Goal: Entertainment & Leisure: Consume media (video, audio)

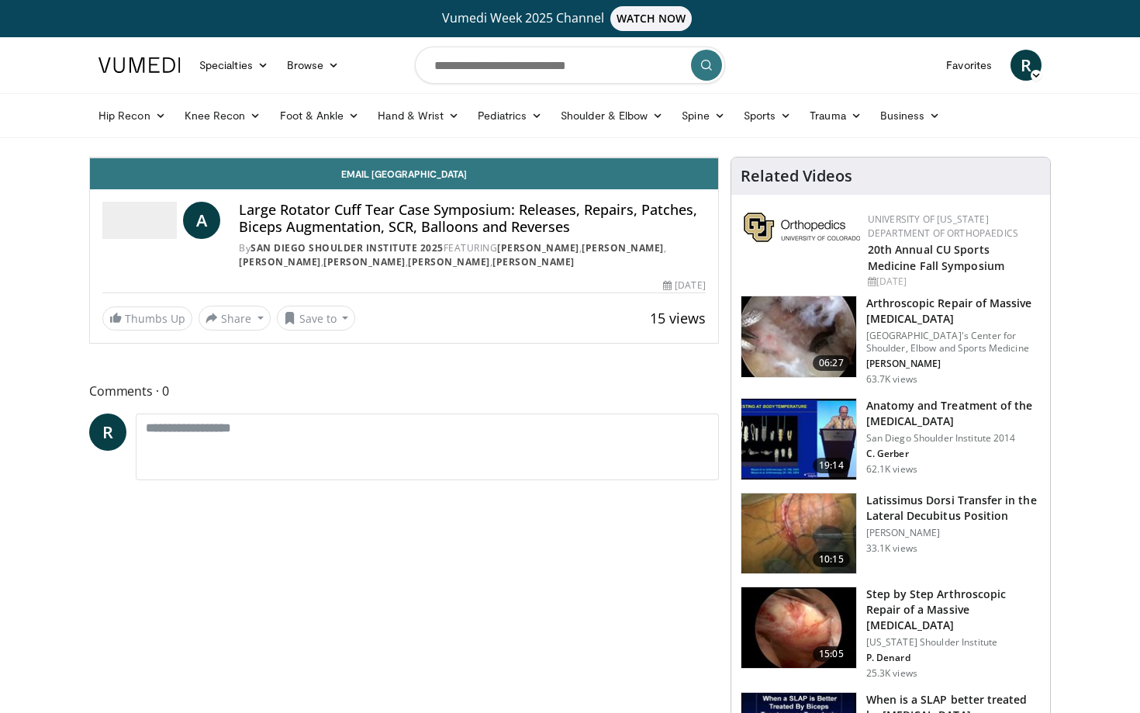
click at [426, 179] on icon "Video Player" at bounding box center [403, 157] width 43 height 43
click at [90, 157] on span "Video Player" at bounding box center [105, 141] width 31 height 31
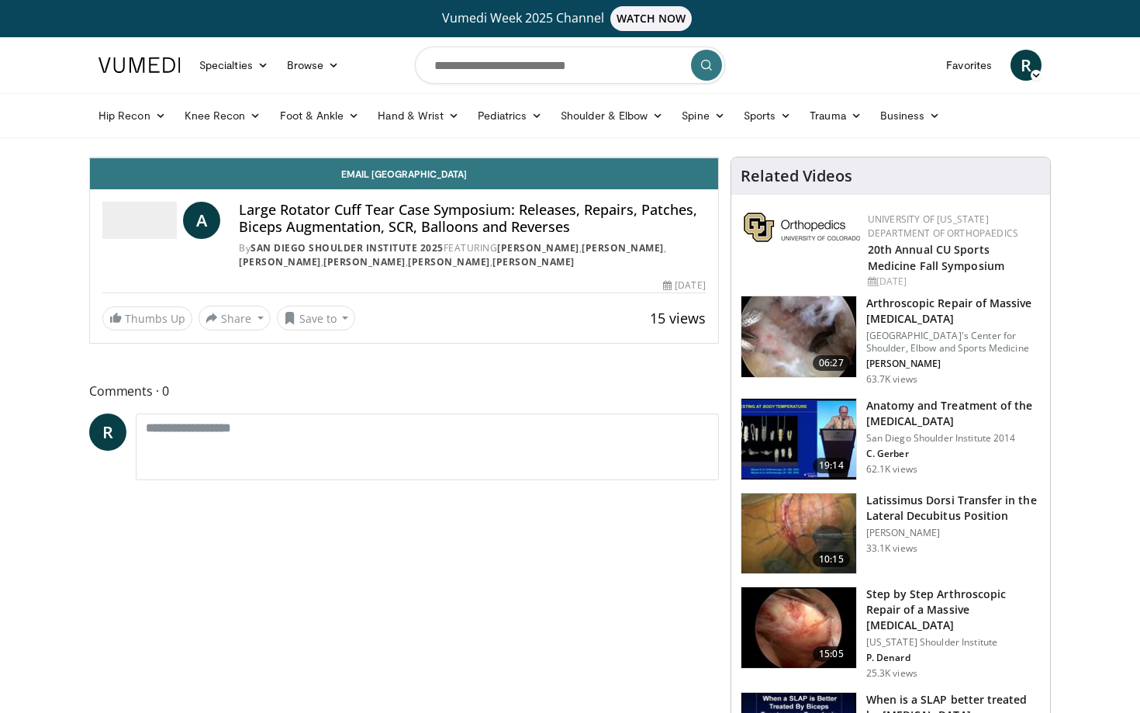
click at [245, 179] on icon "Video Player" at bounding box center [230, 157] width 43 height 43
click at [426, 179] on icon "Video Player" at bounding box center [403, 157] width 43 height 43
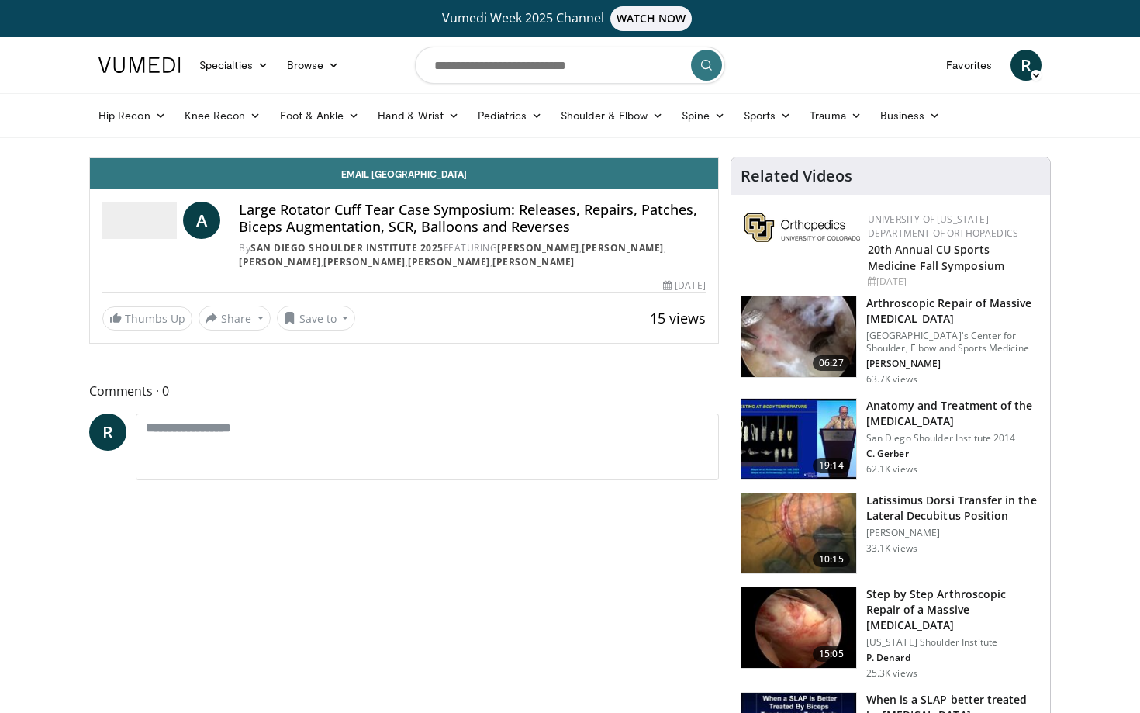
click at [251, 179] on icon "Video Player" at bounding box center [230, 157] width 43 height 43
click at [239, 179] on icon "Video Player" at bounding box center [230, 157] width 43 height 43
click at [426, 179] on icon "Video Player" at bounding box center [403, 157] width 43 height 43
click at [253, 179] on icon "Video Player" at bounding box center [230, 157] width 43 height 43
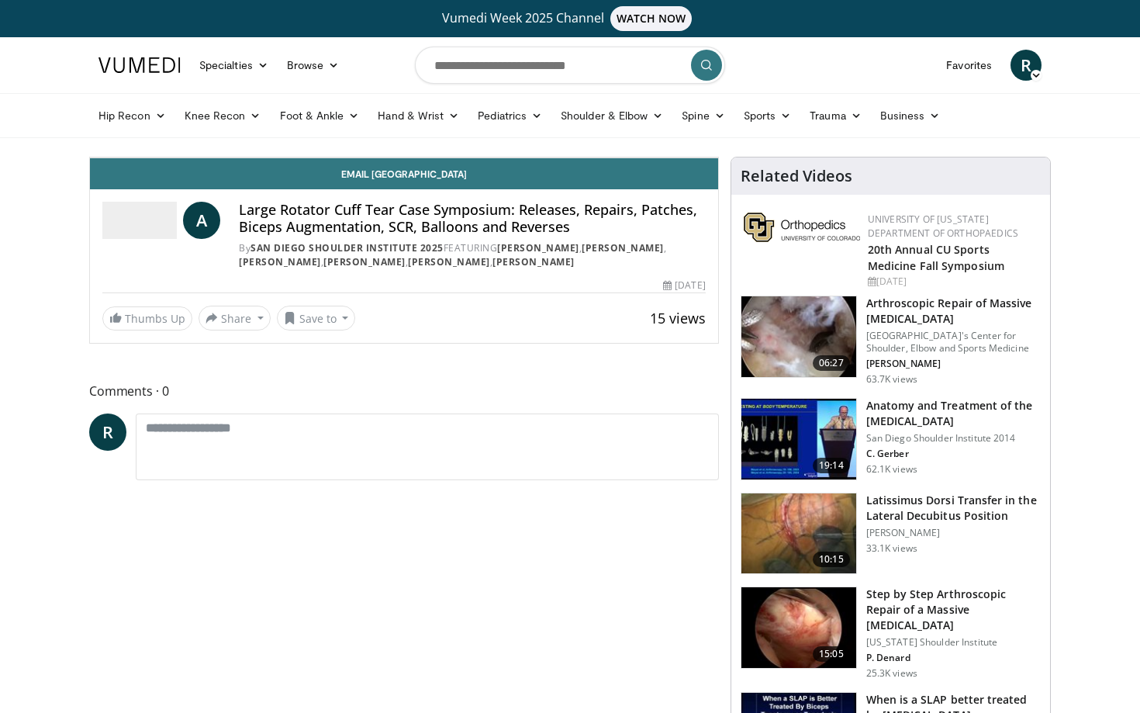
click at [253, 179] on icon "Video Player" at bounding box center [230, 157] width 43 height 43
click at [246, 179] on icon "Video Player" at bounding box center [230, 157] width 43 height 43
click at [250, 179] on icon "Video Player" at bounding box center [230, 157] width 43 height 43
click at [249, 179] on icon "Video Player" at bounding box center [230, 157] width 43 height 43
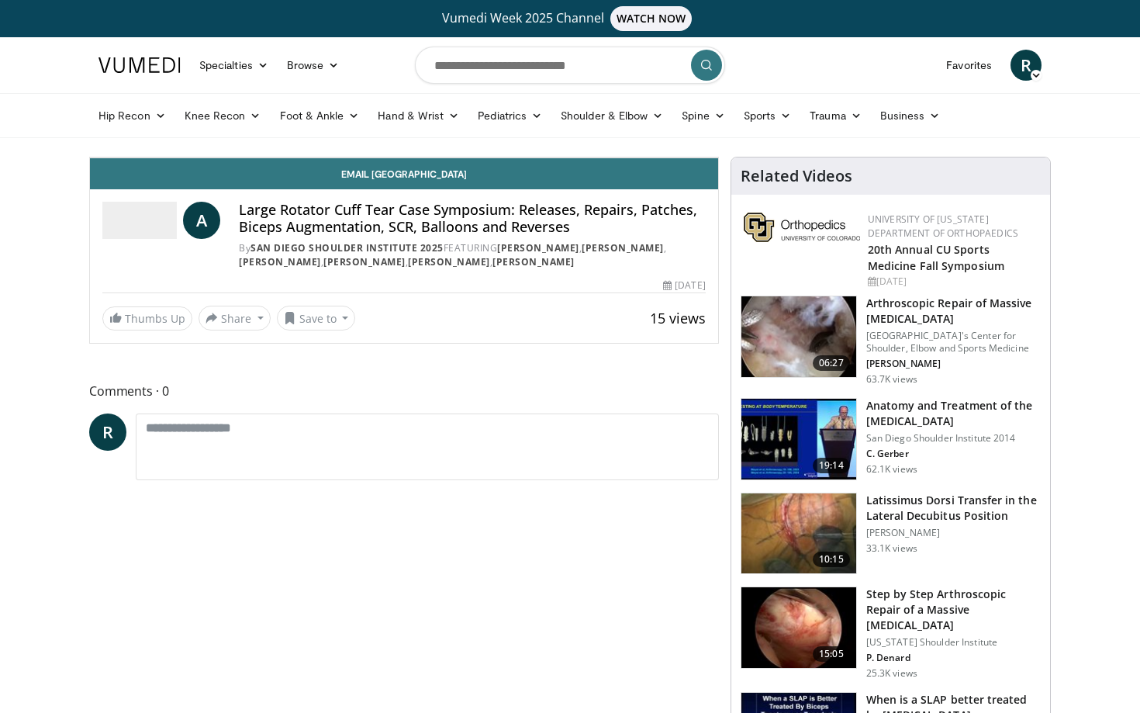
click at [249, 179] on icon "Video Player" at bounding box center [230, 157] width 43 height 43
click at [426, 179] on icon "Video Player" at bounding box center [403, 157] width 43 height 43
click at [718, 157] on span "Video Player" at bounding box center [702, 141] width 31 height 31
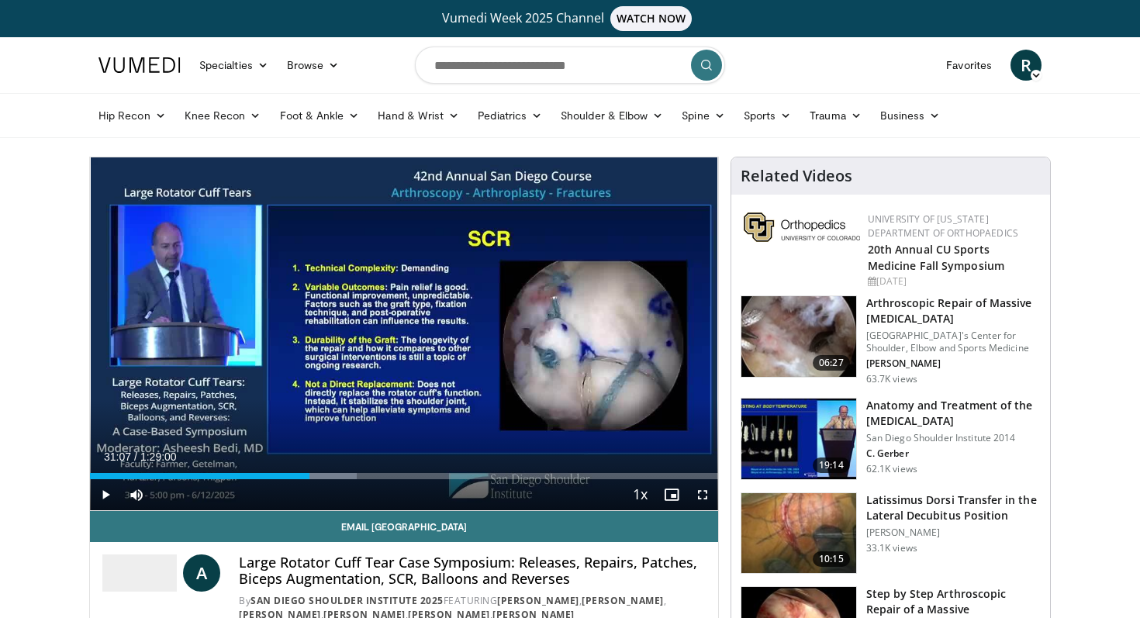
click at [105, 494] on span "Video Player" at bounding box center [105, 494] width 31 height 31
click at [708, 493] on span "Video Player" at bounding box center [702, 494] width 31 height 31
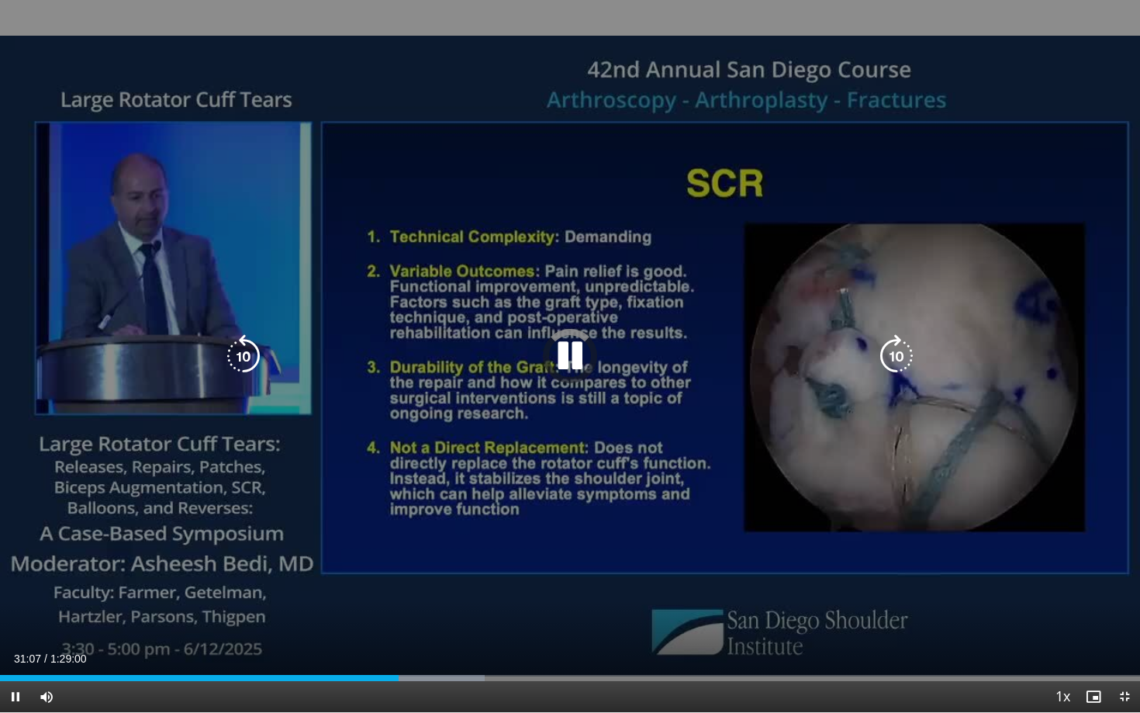
click at [901, 360] on icon "Video Player" at bounding box center [896, 355] width 43 height 43
click at [572, 360] on icon "Video Player" at bounding box center [569, 355] width 43 height 43
click at [92, 572] on div "20 seconds Tap to unmute" at bounding box center [570, 356] width 1140 height 712
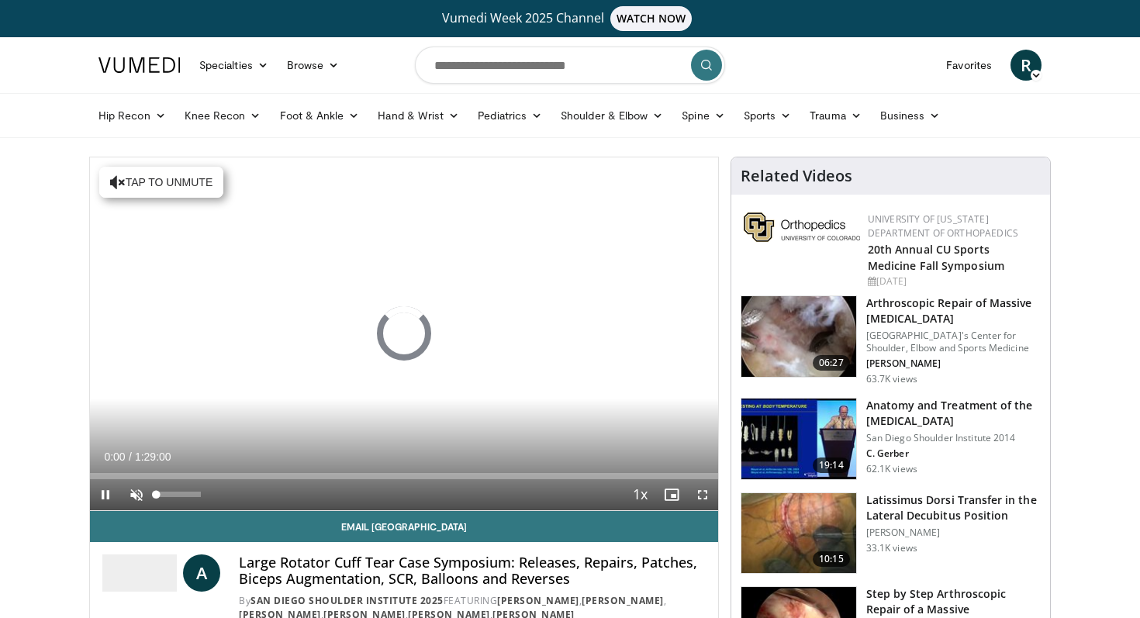
click at [133, 490] on span "Video Player" at bounding box center [136, 494] width 31 height 31
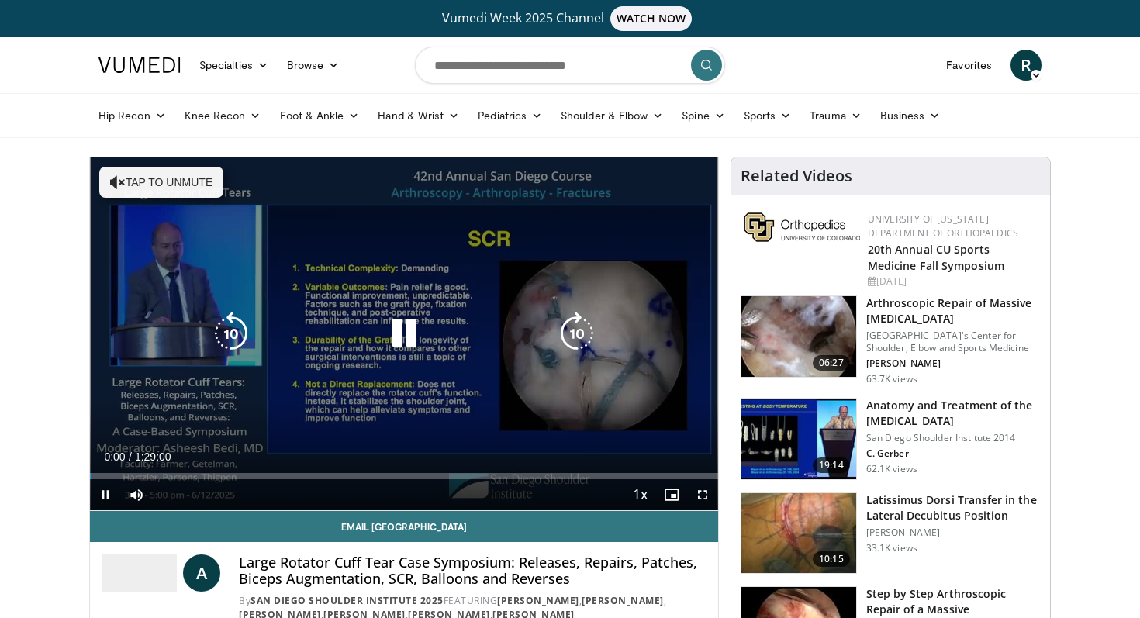
click at [189, 186] on button "Tap to unmute" at bounding box center [161, 182] width 124 height 31
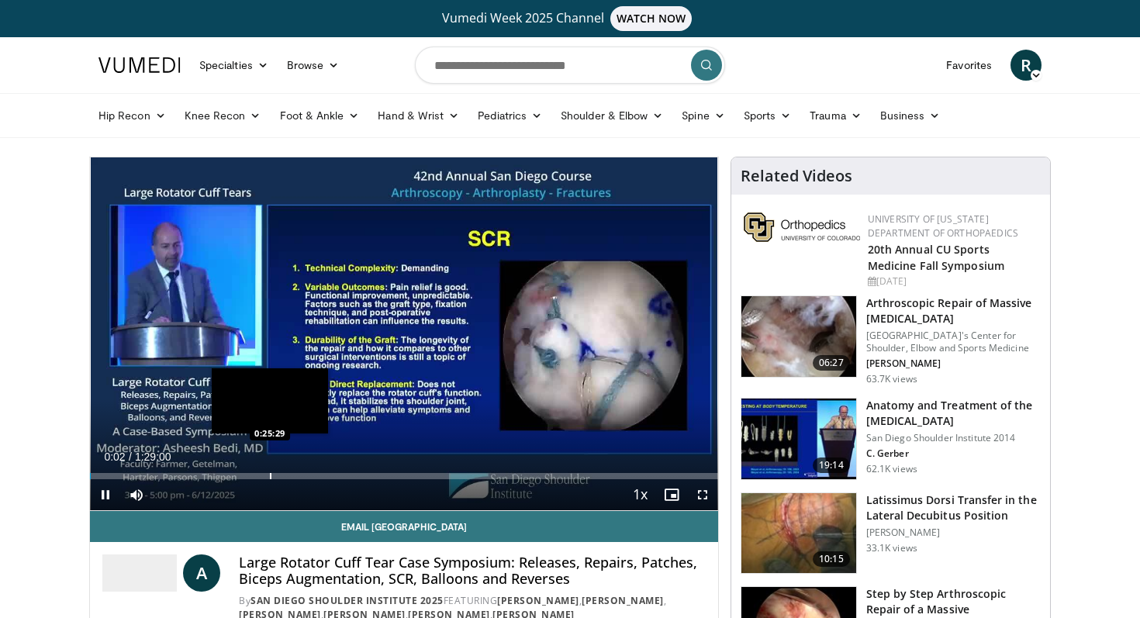
click at [270, 474] on div "Progress Bar" at bounding box center [271, 476] width 2 height 6
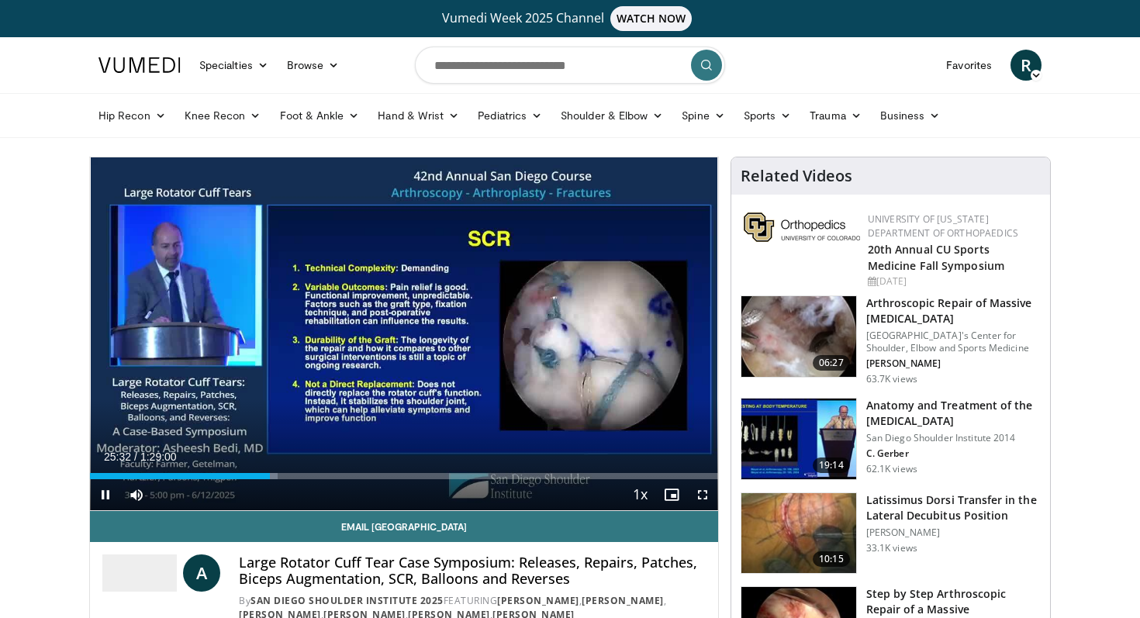
click at [703, 496] on span "Video Player" at bounding box center [702, 494] width 31 height 31
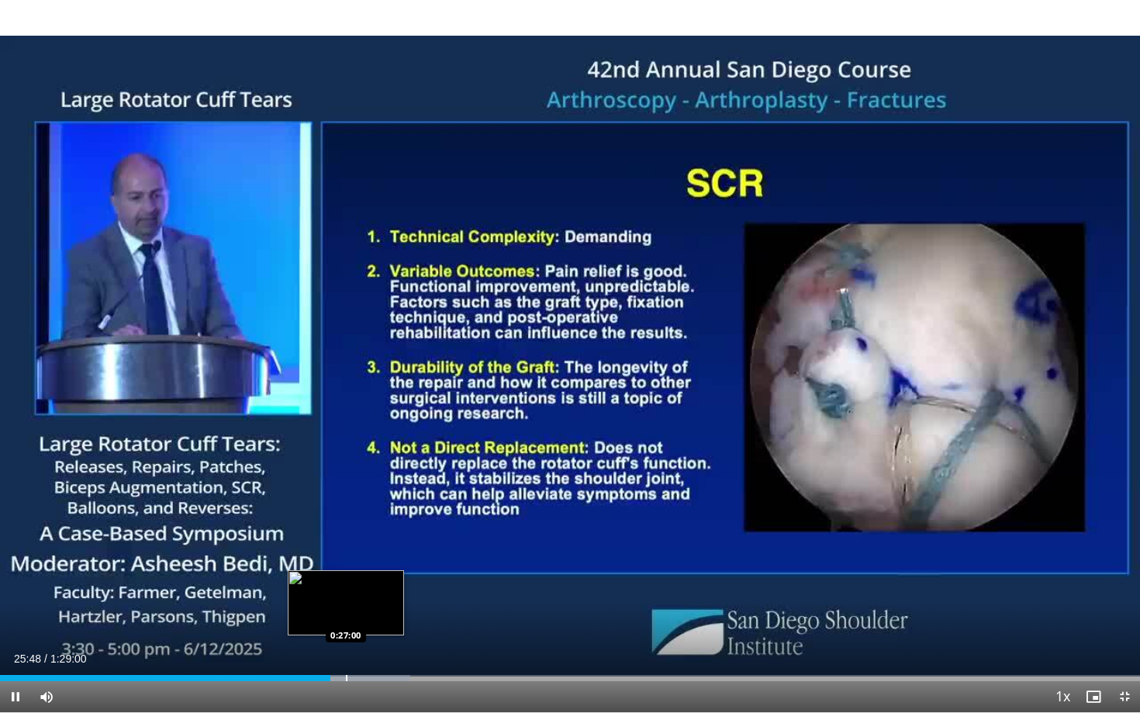
click at [346, 617] on div "Progress Bar" at bounding box center [347, 678] width 2 height 6
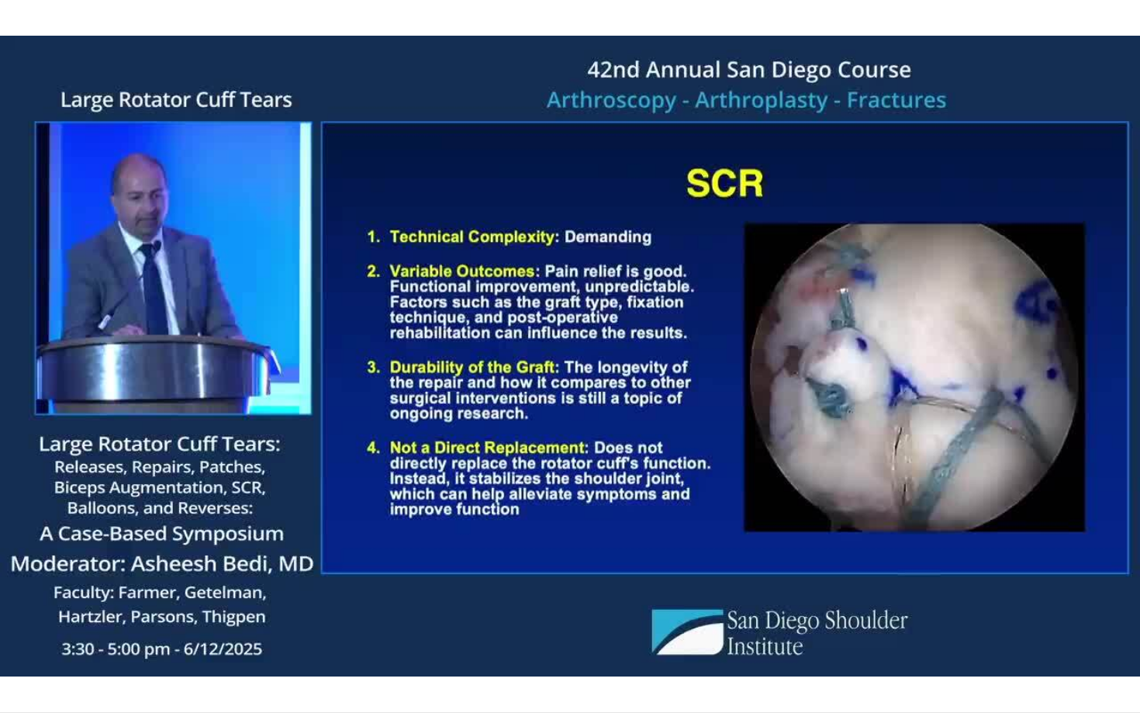
click at [363, 617] on div "10 seconds Tap to unmute" at bounding box center [570, 356] width 1140 height 712
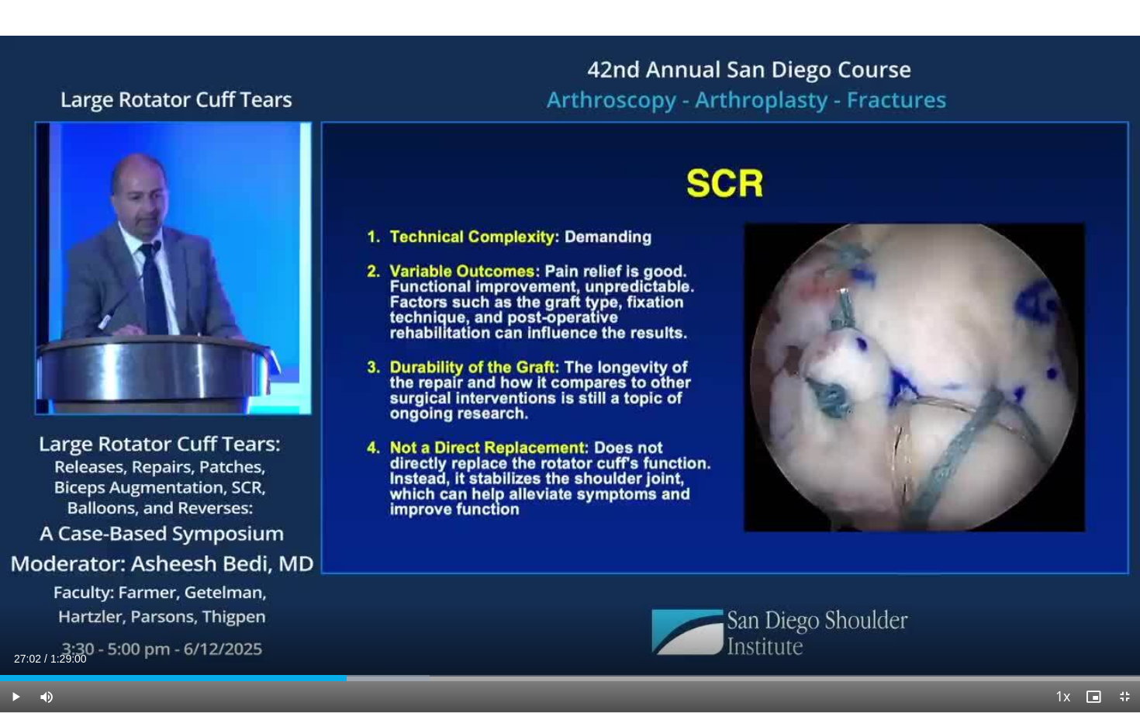
click at [16, 617] on span "Video Player" at bounding box center [15, 696] width 31 height 31
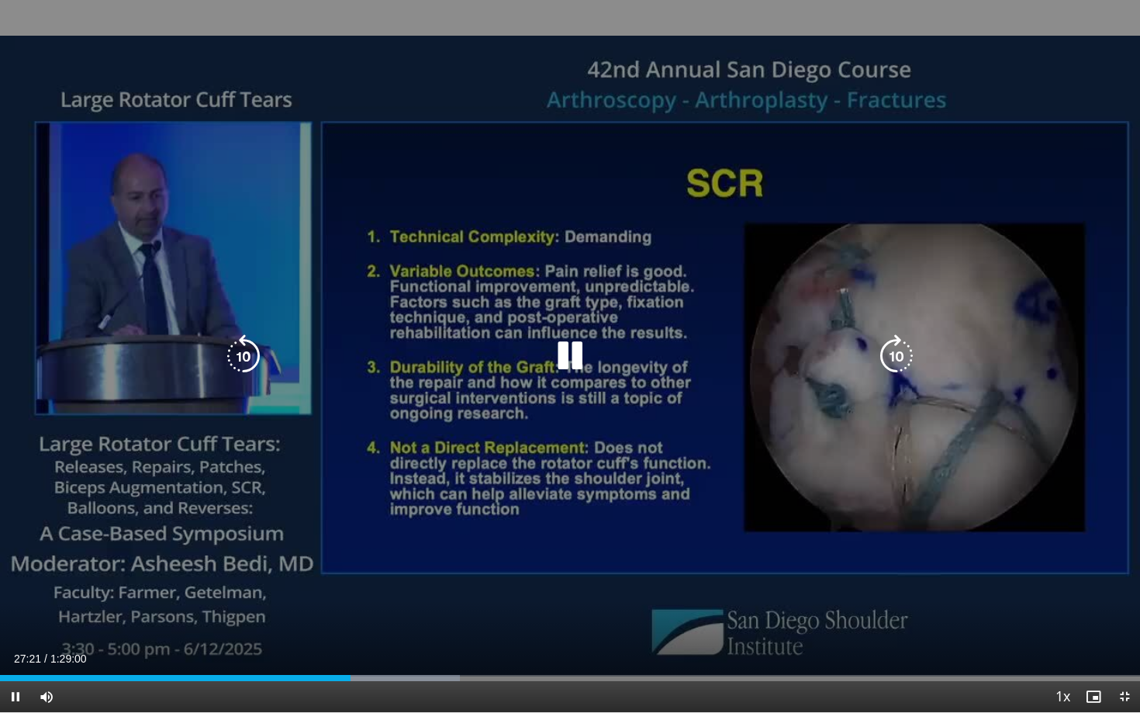
click at [895, 358] on icon "Video Player" at bounding box center [896, 355] width 43 height 43
click at [889, 352] on icon "Video Player" at bounding box center [896, 355] width 43 height 43
click at [890, 355] on icon "Video Player" at bounding box center [896, 355] width 43 height 43
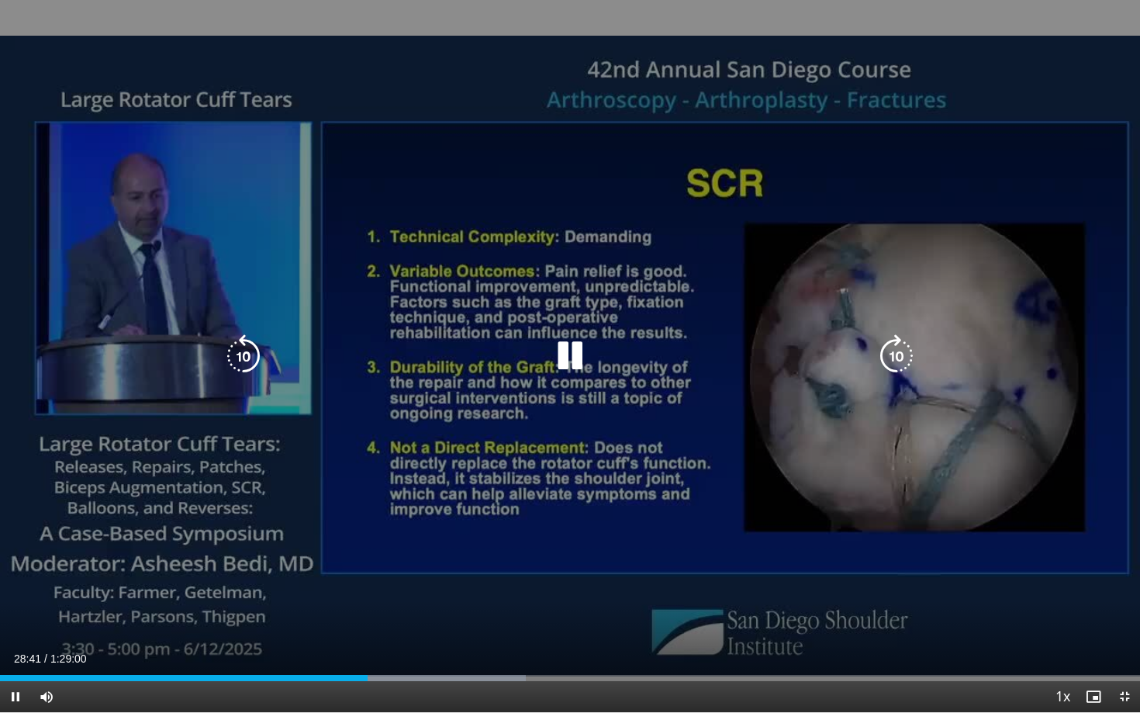
click at [558, 362] on icon "Video Player" at bounding box center [569, 355] width 43 height 43
click at [565, 357] on icon "Video Player" at bounding box center [569, 355] width 43 height 43
click at [577, 362] on icon "Video Player" at bounding box center [569, 355] width 43 height 43
click at [573, 351] on icon "Video Player" at bounding box center [569, 355] width 43 height 43
click at [897, 357] on icon "Video Player" at bounding box center [896, 355] width 43 height 43
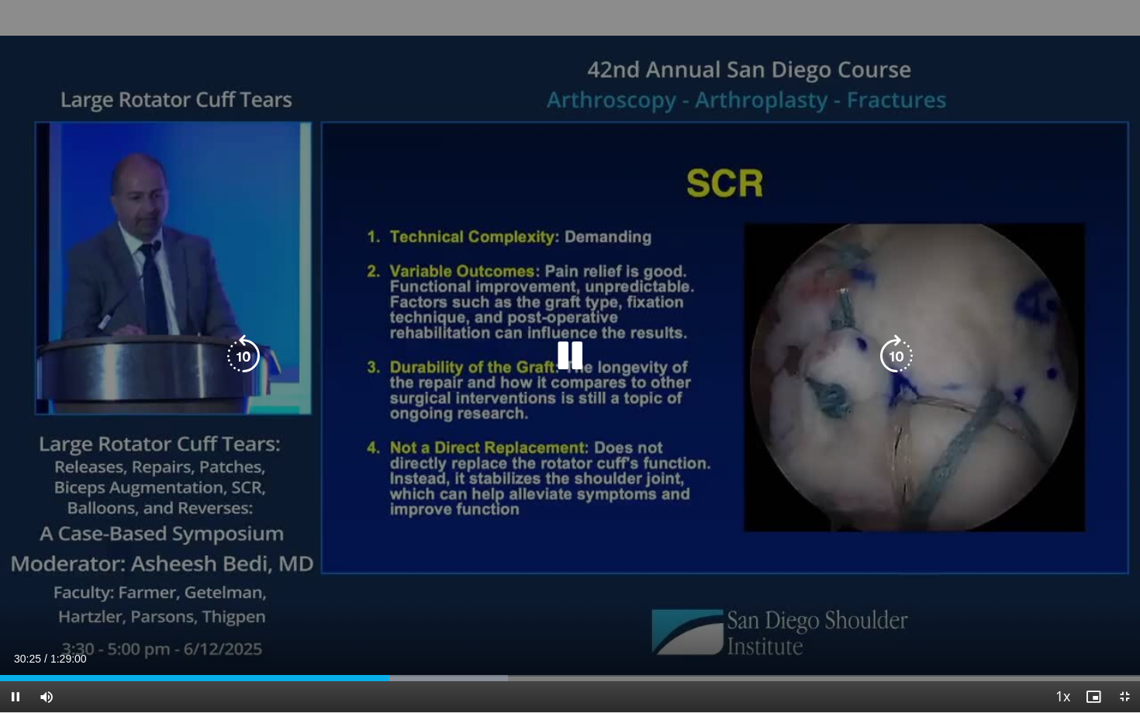
click at [897, 359] on icon "Video Player" at bounding box center [896, 355] width 43 height 43
click at [247, 348] on icon "Video Player" at bounding box center [243, 355] width 43 height 43
click at [575, 357] on icon "Video Player" at bounding box center [569, 355] width 43 height 43
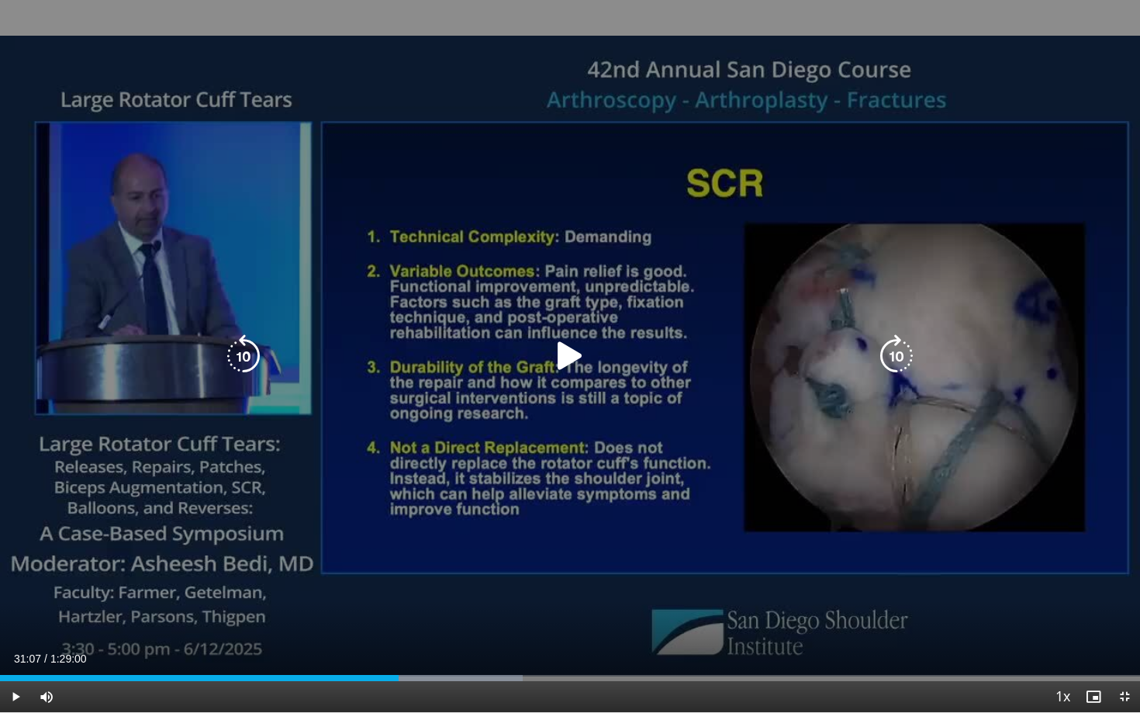
click at [569, 359] on icon "Video Player" at bounding box center [569, 355] width 43 height 43
click at [578, 363] on icon "Video Player" at bounding box center [569, 355] width 43 height 43
click at [562, 365] on icon "Video Player" at bounding box center [569, 355] width 43 height 43
click at [252, 351] on icon "Video Player" at bounding box center [243, 355] width 43 height 43
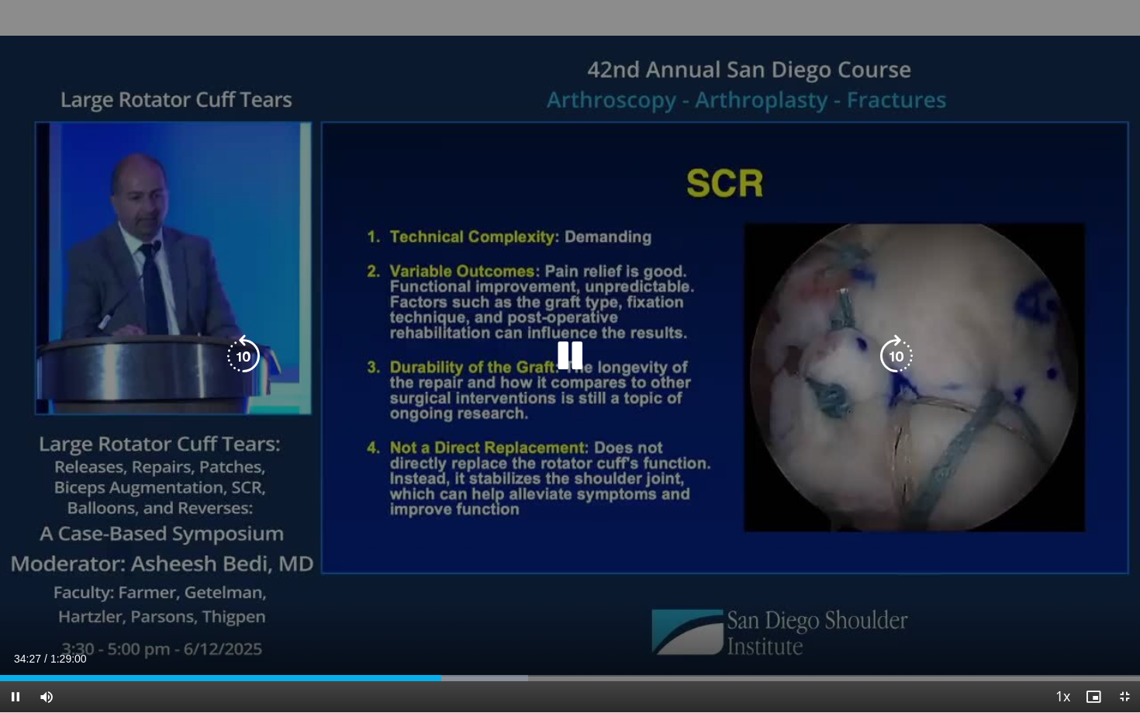
click at [887, 351] on icon "Video Player" at bounding box center [896, 355] width 43 height 43
click at [902, 351] on icon "Video Player" at bounding box center [896, 355] width 43 height 43
click at [247, 364] on icon "Video Player" at bounding box center [243, 355] width 43 height 43
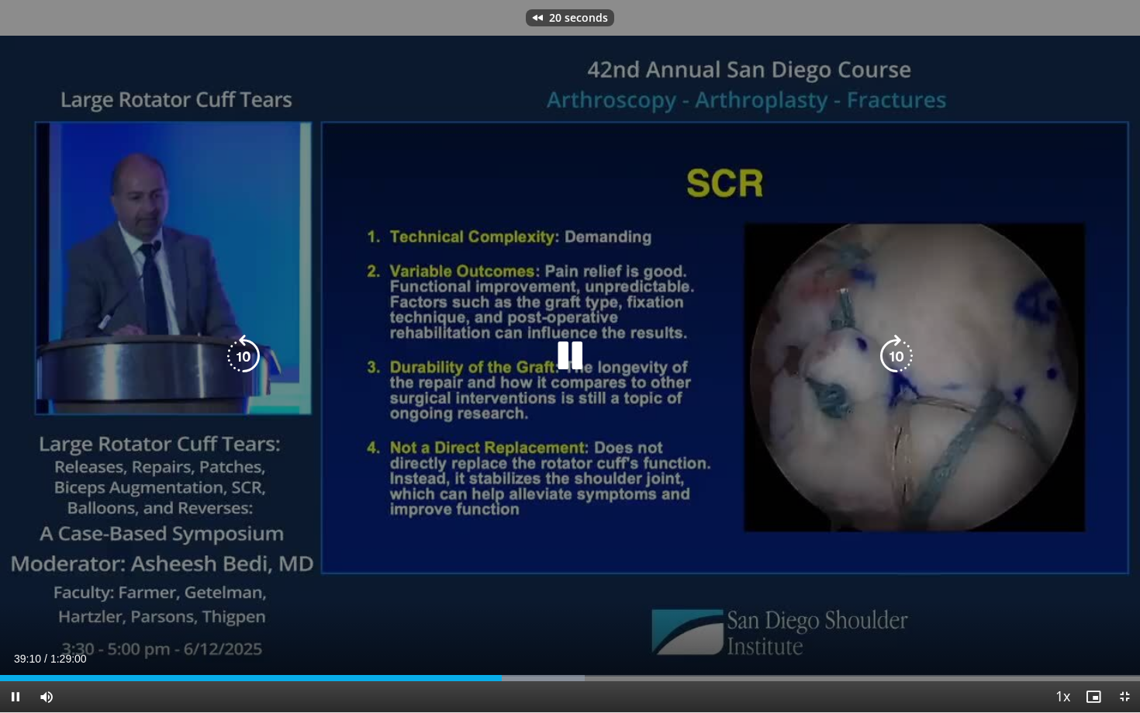
click at [247, 364] on icon "Video Player" at bounding box center [243, 355] width 43 height 43
click at [236, 347] on icon "Video Player" at bounding box center [243, 355] width 43 height 43
click at [254, 354] on icon "Video Player" at bounding box center [243, 355] width 43 height 43
click at [576, 352] on icon "Video Player" at bounding box center [569, 355] width 43 height 43
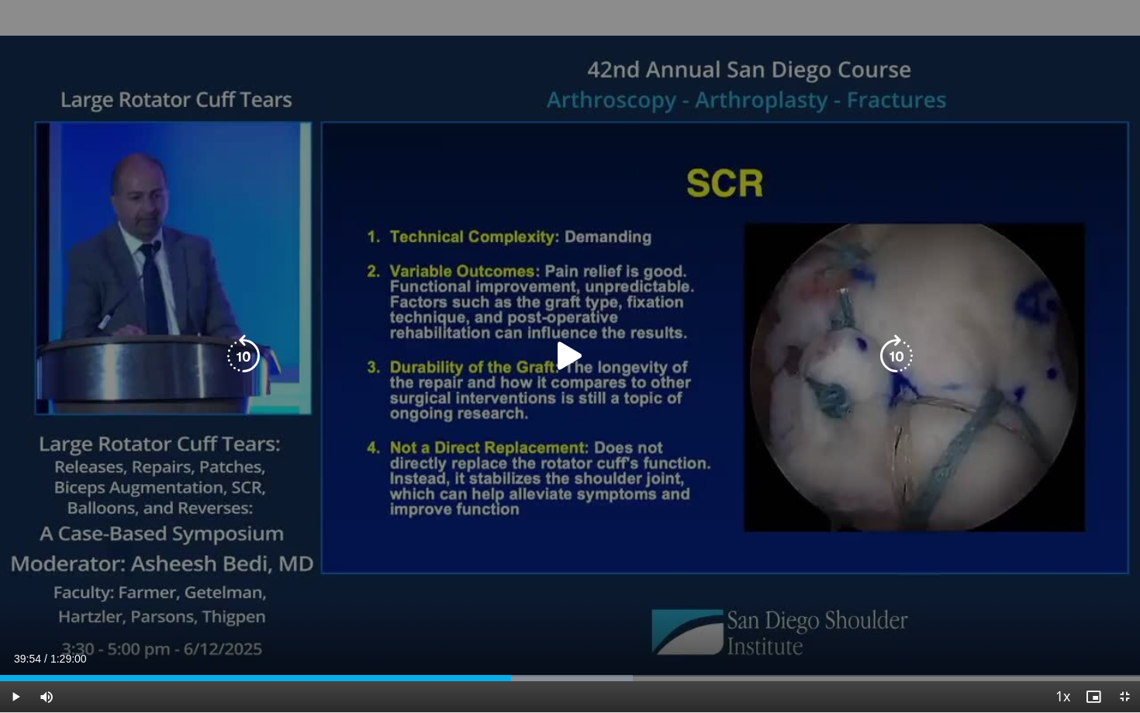
click at [568, 367] on icon "Video Player" at bounding box center [569, 355] width 43 height 43
click at [574, 358] on icon "Video Player" at bounding box center [569, 355] width 43 height 43
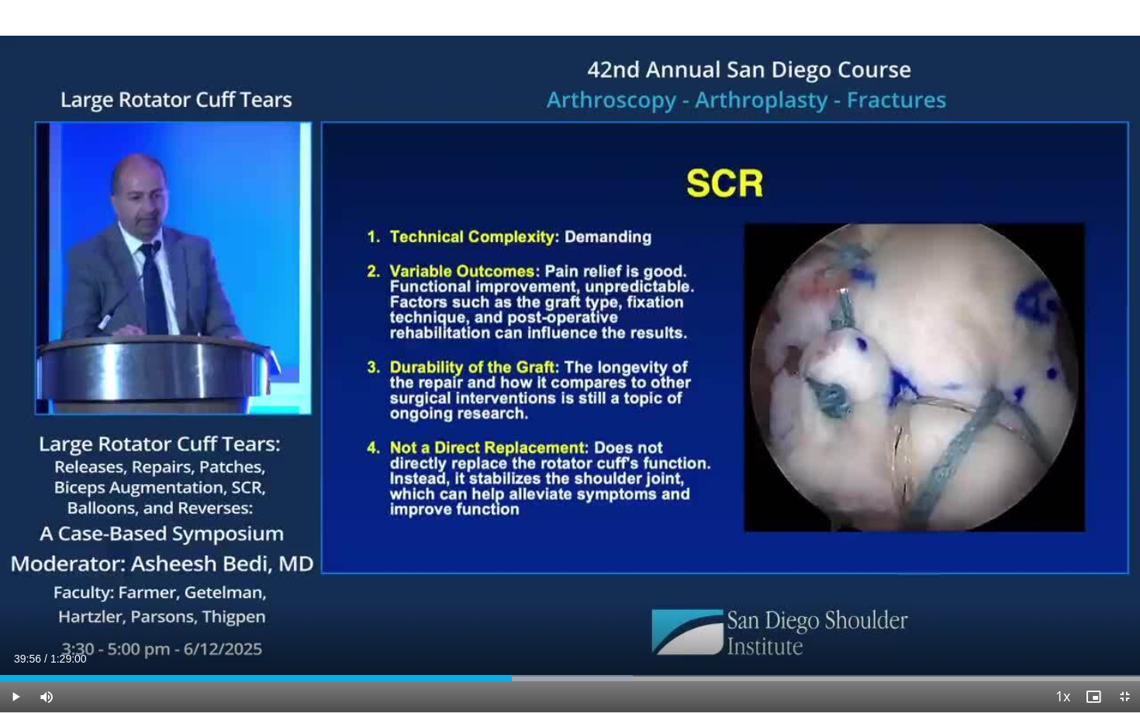
click at [16, 617] on span "Video Player" at bounding box center [15, 696] width 31 height 31
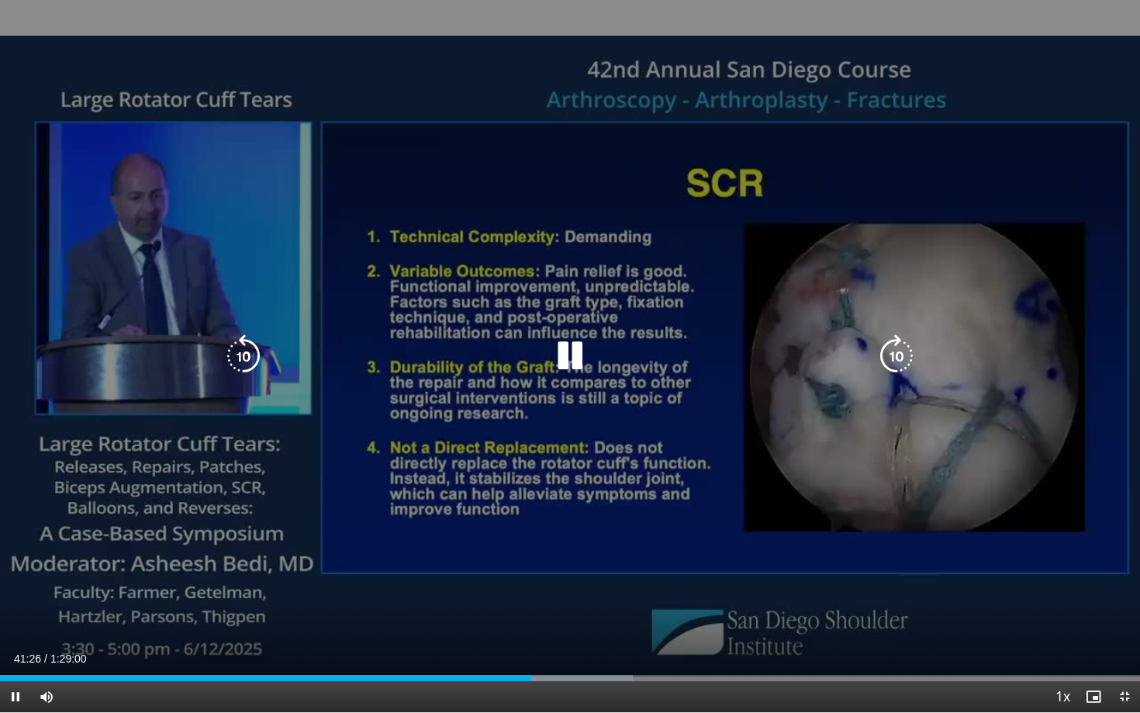
click at [254, 368] on icon "Video Player" at bounding box center [243, 355] width 43 height 43
click at [255, 350] on icon "Video Player" at bounding box center [243, 355] width 43 height 43
click at [246, 353] on icon "Video Player" at bounding box center [243, 355] width 43 height 43
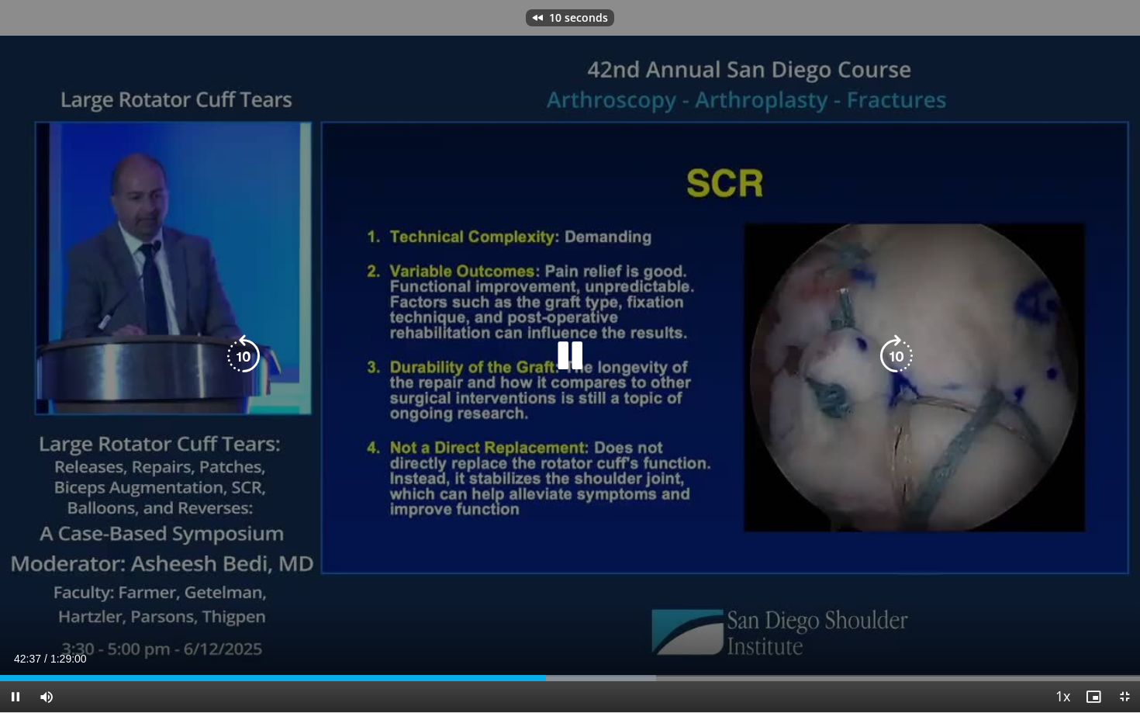
click at [246, 353] on icon "Video Player" at bounding box center [243, 355] width 43 height 43
click at [248, 354] on icon "Video Player" at bounding box center [243, 355] width 43 height 43
click at [574, 352] on icon "Video Player" at bounding box center [569, 355] width 43 height 43
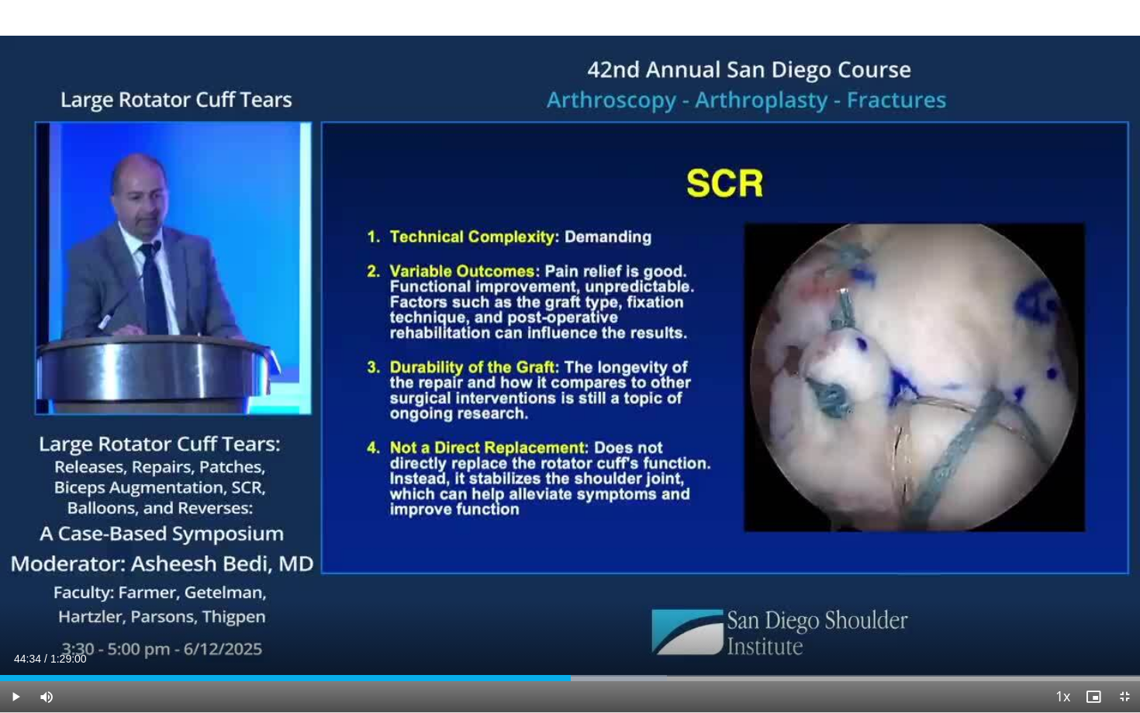
click at [16, 617] on span "Video Player" at bounding box center [15, 696] width 31 height 31
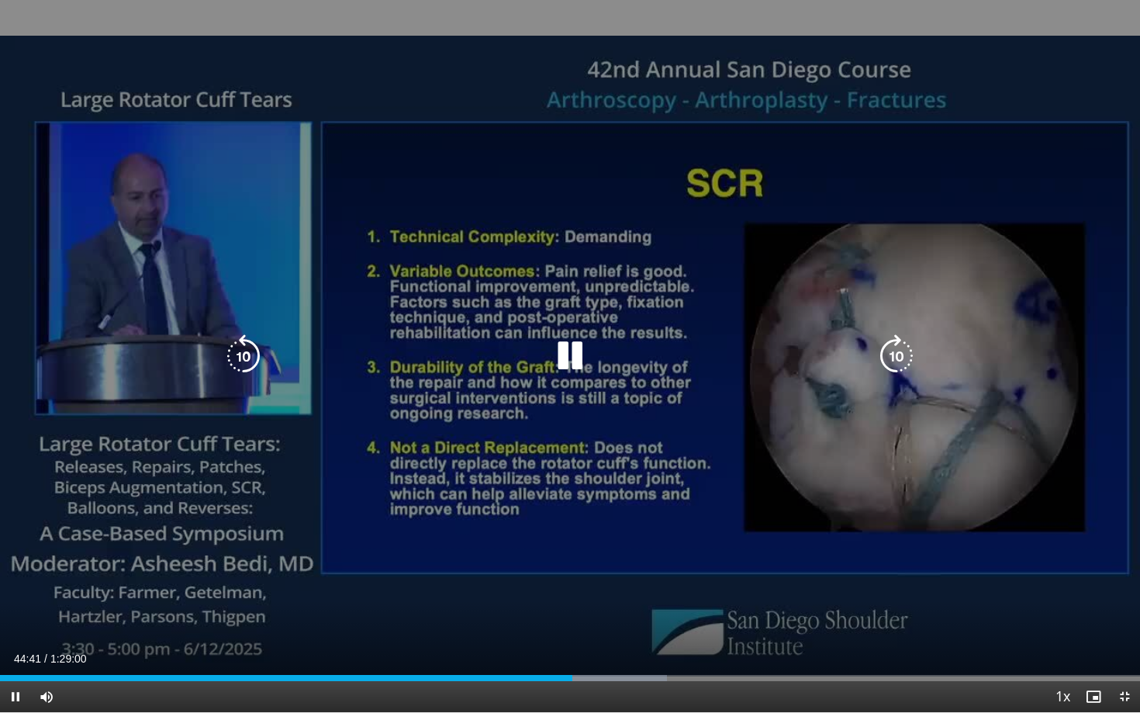
click at [571, 355] on icon "Video Player" at bounding box center [569, 355] width 43 height 43
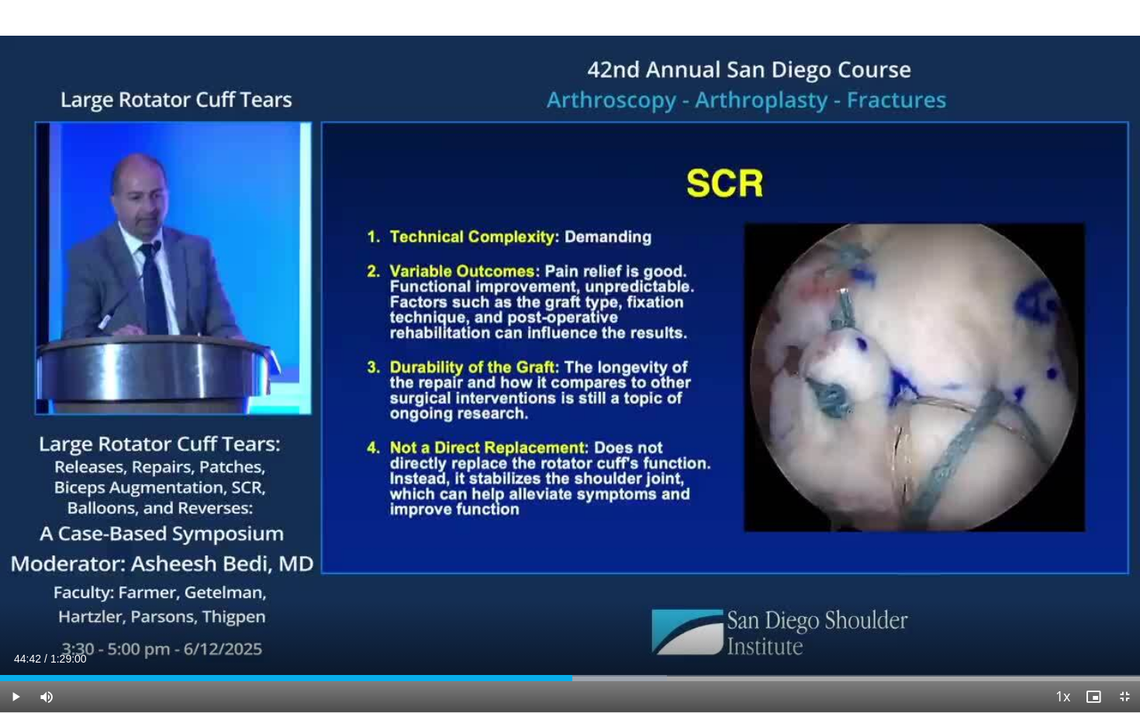
click at [15, 617] on span "Video Player" at bounding box center [15, 696] width 31 height 31
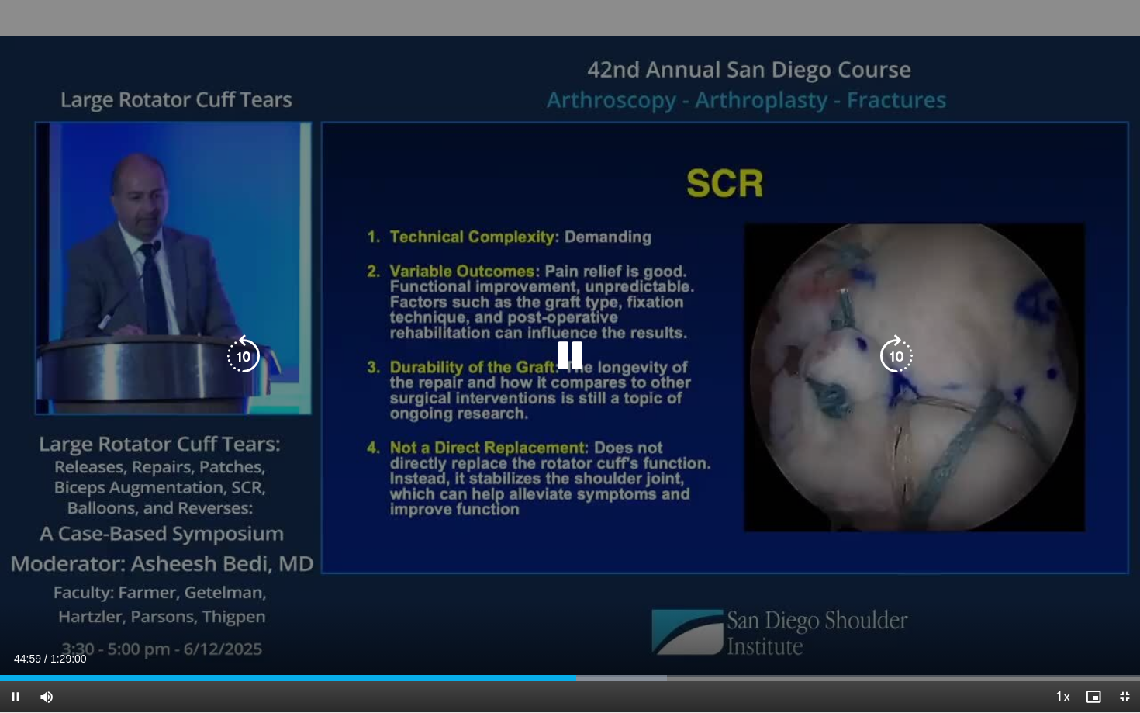
click at [572, 358] on icon "Video Player" at bounding box center [569, 355] width 43 height 43
click at [566, 366] on icon "Video Player" at bounding box center [569, 355] width 43 height 43
click at [257, 353] on icon "Video Player" at bounding box center [243, 355] width 43 height 43
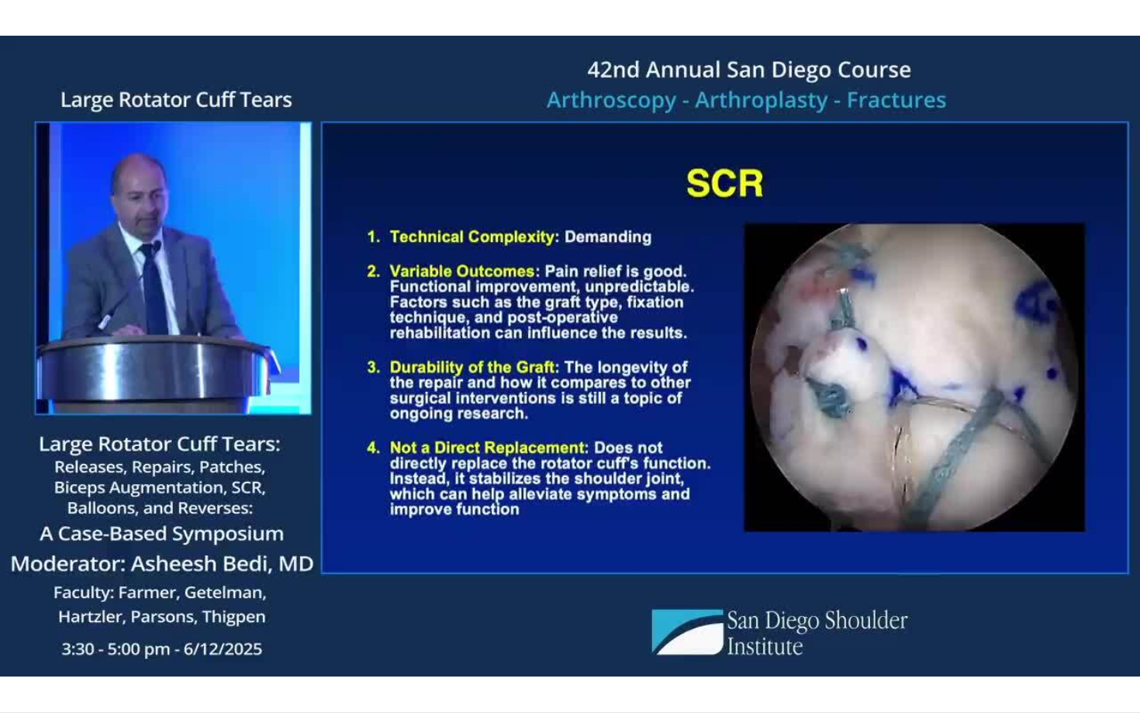
click at [257, 353] on div "20 seconds Tap to unmute" at bounding box center [570, 356] width 1140 height 712
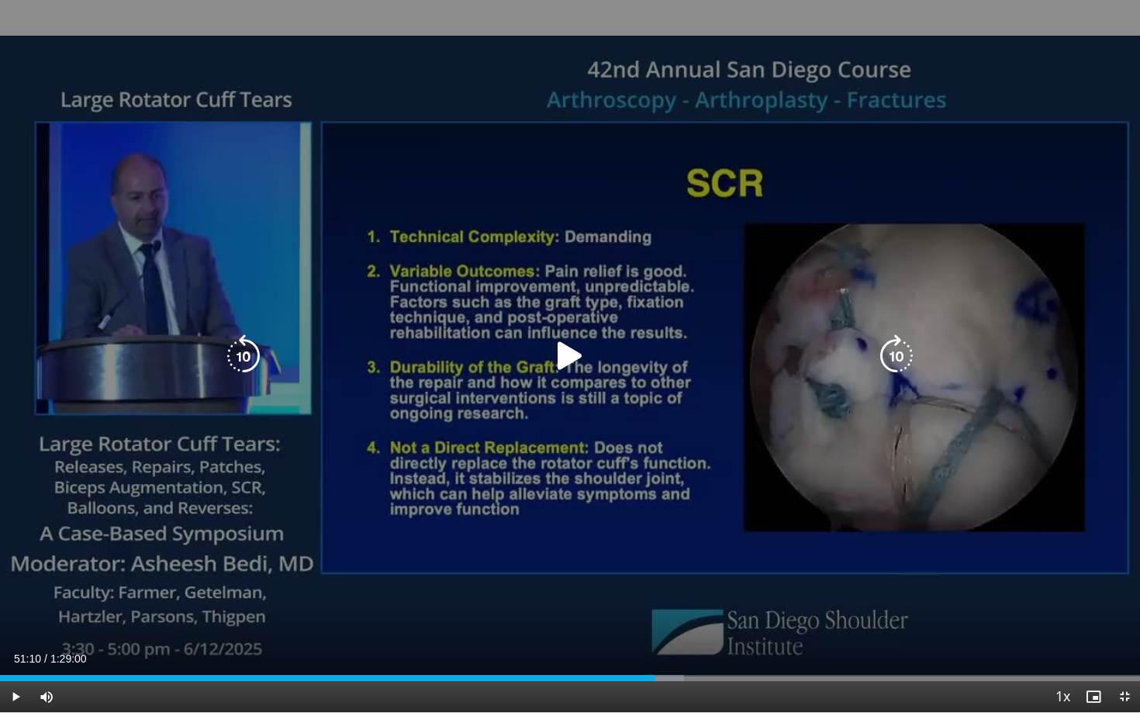
click at [259, 359] on icon "Video Player" at bounding box center [243, 355] width 43 height 43
click at [583, 355] on icon "Video Player" at bounding box center [569, 355] width 43 height 43
click at [252, 341] on icon "Video Player" at bounding box center [243, 355] width 43 height 43
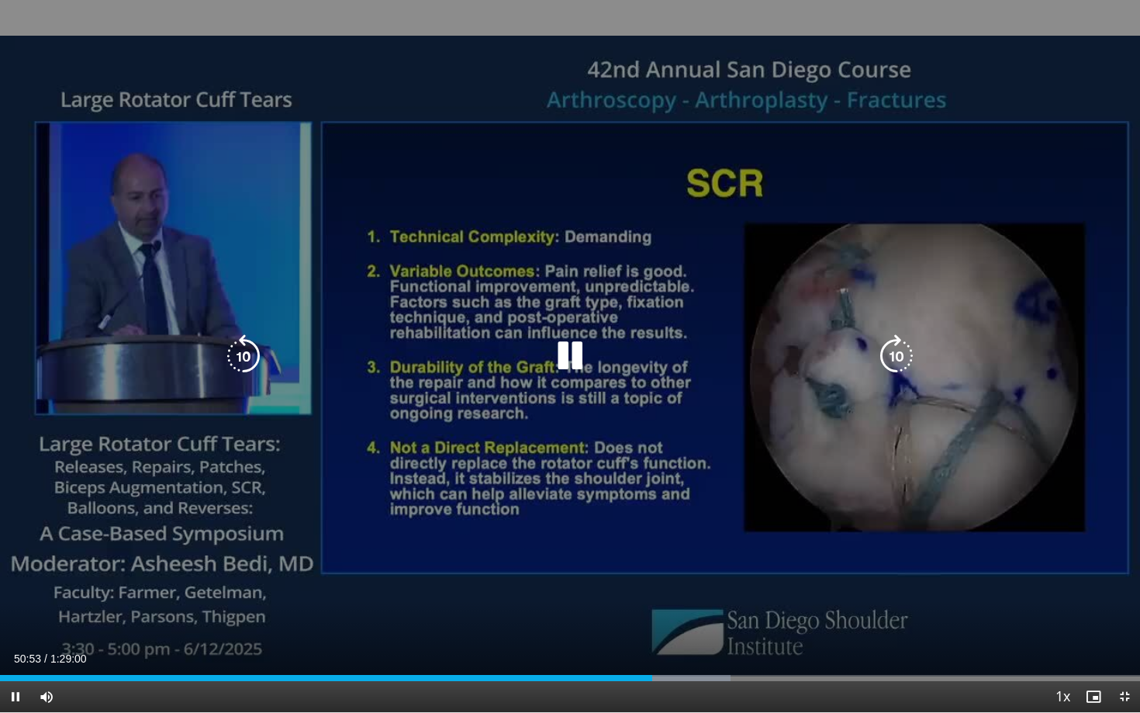
click at [889, 334] on icon "Video Player" at bounding box center [896, 355] width 43 height 43
click at [252, 356] on icon "Video Player" at bounding box center [243, 355] width 43 height 43
click at [250, 362] on icon "Video Player" at bounding box center [243, 355] width 43 height 43
click at [248, 344] on icon "Video Player" at bounding box center [243, 355] width 43 height 43
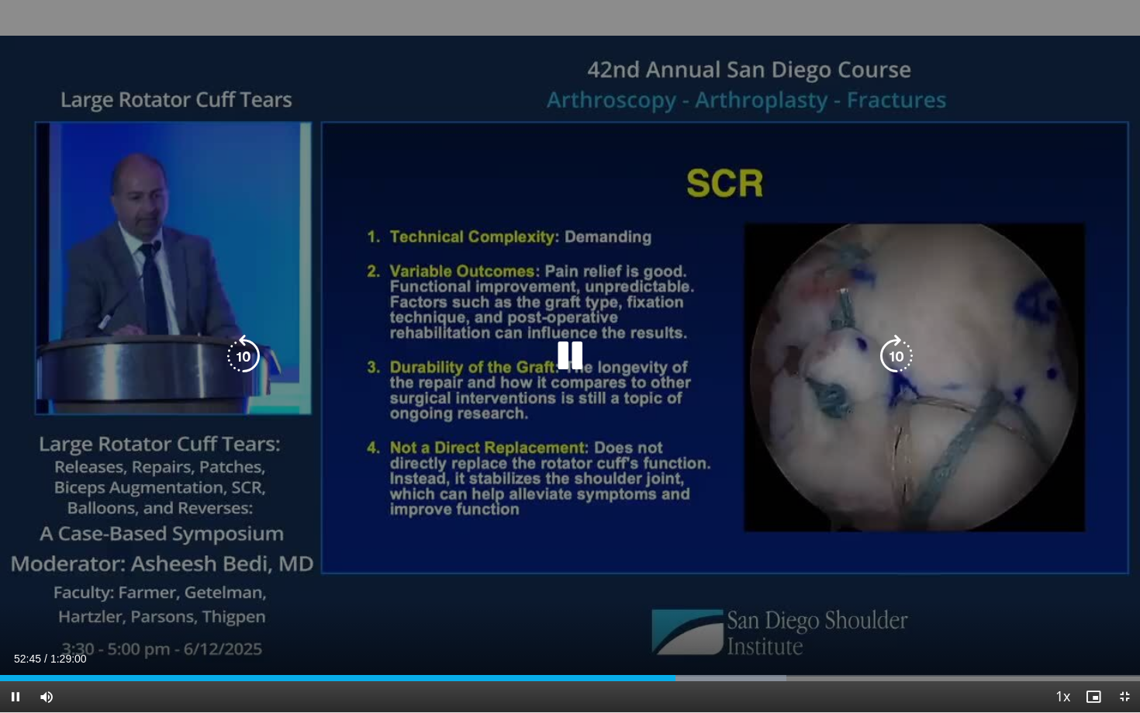
click at [255, 347] on icon "Video Player" at bounding box center [243, 355] width 43 height 43
click at [247, 372] on icon "Video Player" at bounding box center [243, 355] width 43 height 43
click at [576, 367] on icon "Video Player" at bounding box center [569, 355] width 43 height 43
click at [240, 363] on icon "Video Player" at bounding box center [243, 355] width 43 height 43
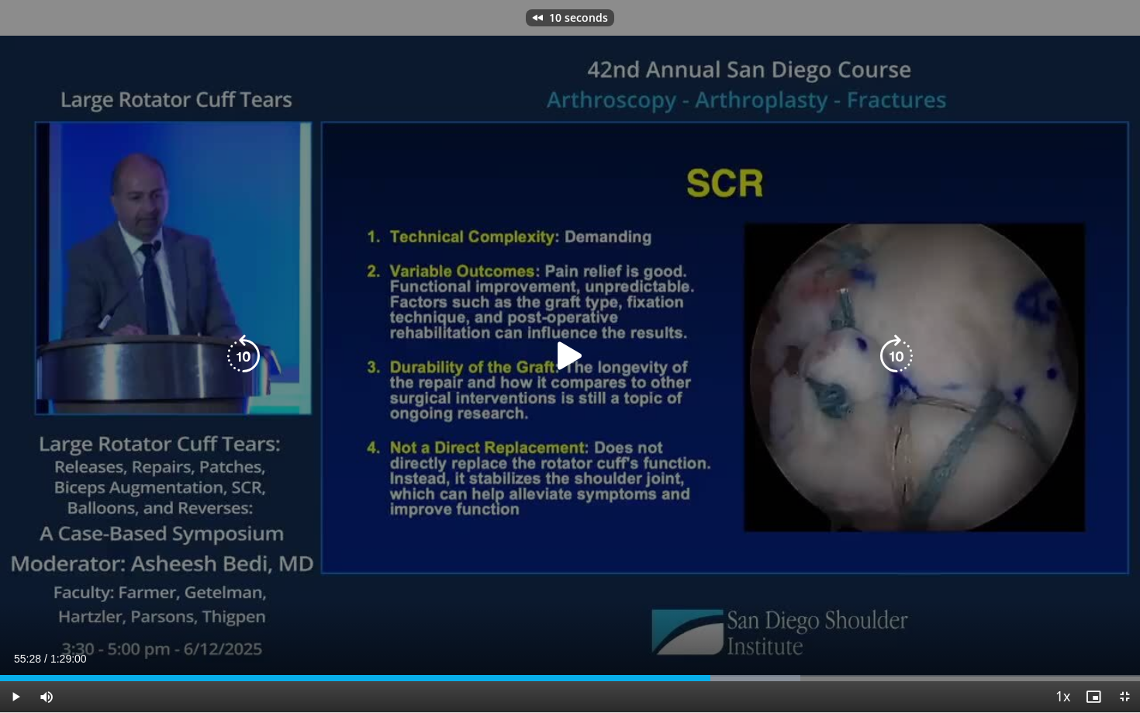
click at [569, 355] on icon "Video Player" at bounding box center [569, 355] width 43 height 43
click at [250, 355] on icon "Video Player" at bounding box center [243, 355] width 43 height 43
click at [244, 354] on icon "Video Player" at bounding box center [243, 355] width 43 height 43
click at [403, 334] on div "10 seconds Tap to unmute" at bounding box center [570, 356] width 1140 height 712
click at [573, 356] on icon "Video Player" at bounding box center [569, 355] width 43 height 43
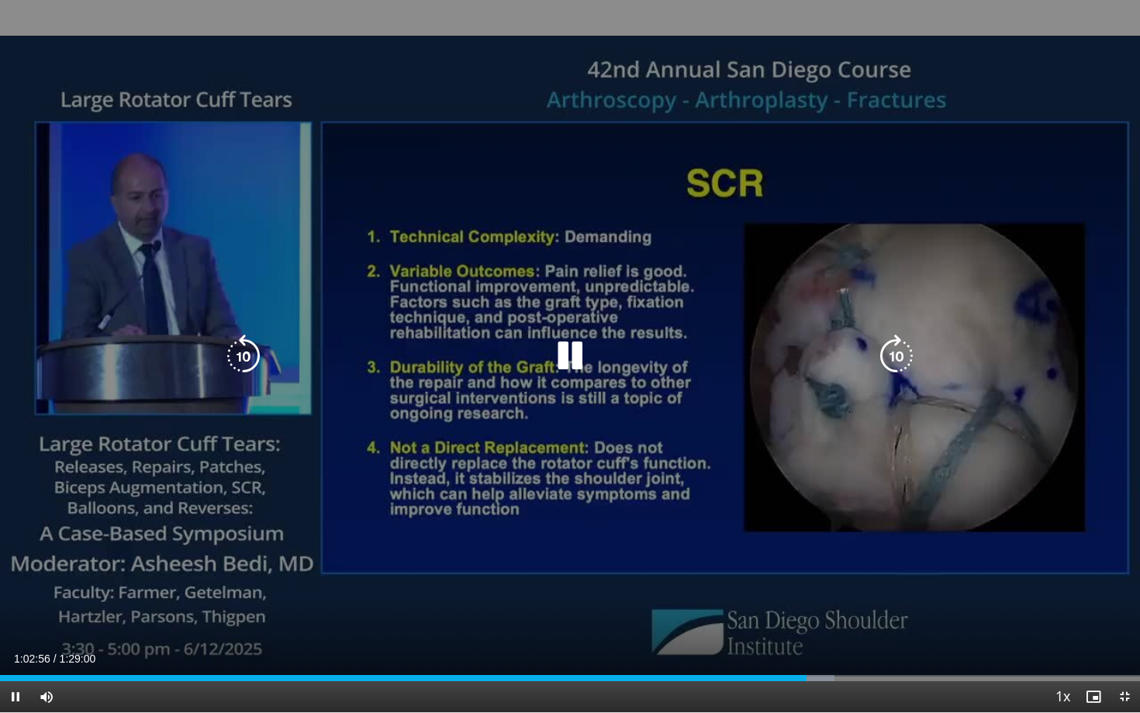
click at [910, 290] on div "10 seconds Tap to unmute" at bounding box center [570, 356] width 1140 height 712
click at [565, 364] on icon "Video Player" at bounding box center [569, 355] width 43 height 43
click at [240, 347] on icon "Video Player" at bounding box center [243, 355] width 43 height 43
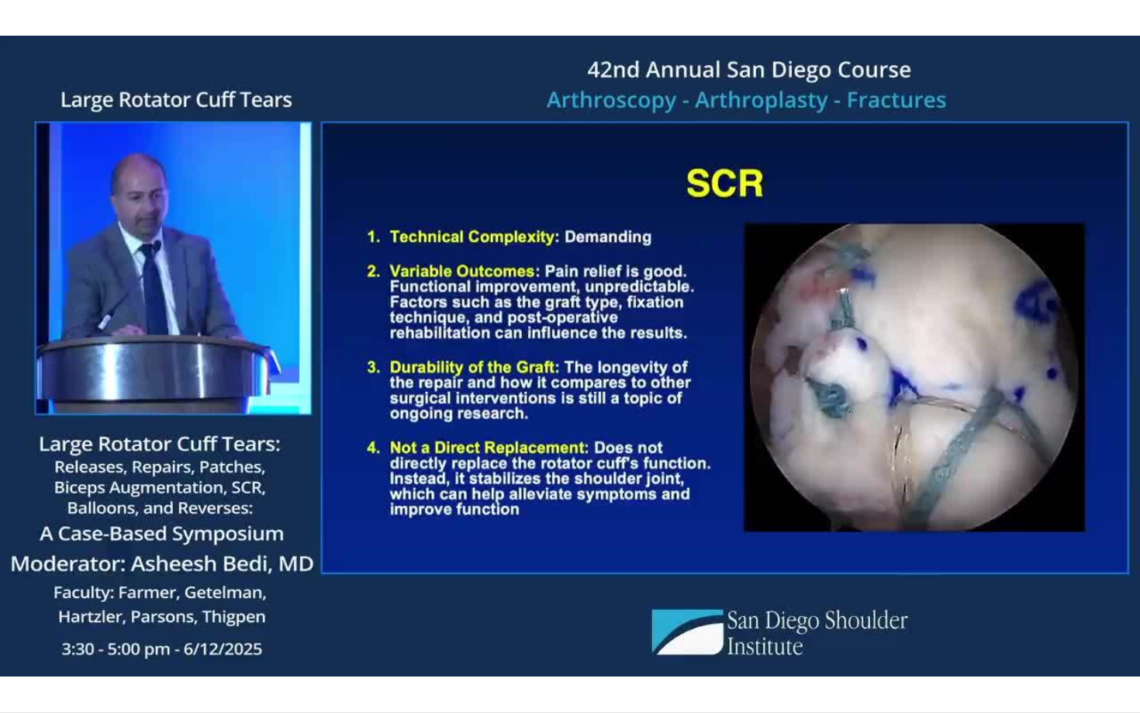
click at [245, 357] on div "30 seconds Tap to unmute" at bounding box center [570, 356] width 1140 height 712
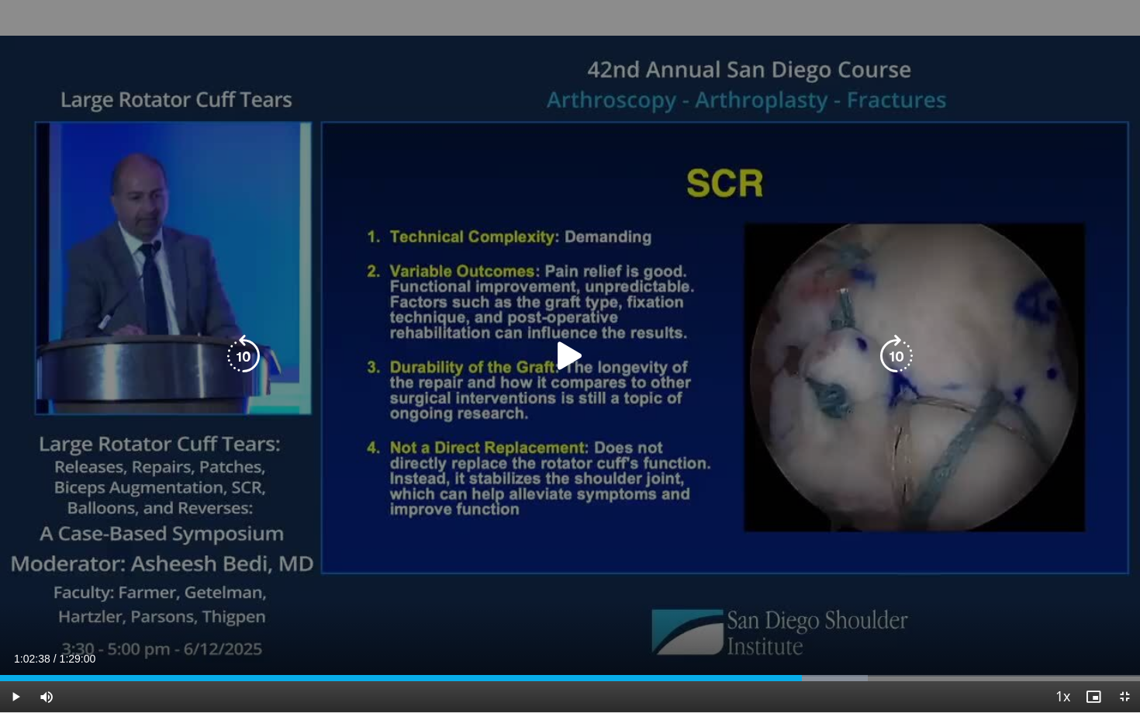
click at [248, 354] on icon "Video Player" at bounding box center [243, 355] width 43 height 43
click at [569, 356] on icon "Video Player" at bounding box center [569, 355] width 43 height 43
click at [240, 351] on icon "Video Player" at bounding box center [243, 355] width 43 height 43
click at [251, 357] on icon "Video Player" at bounding box center [243, 355] width 43 height 43
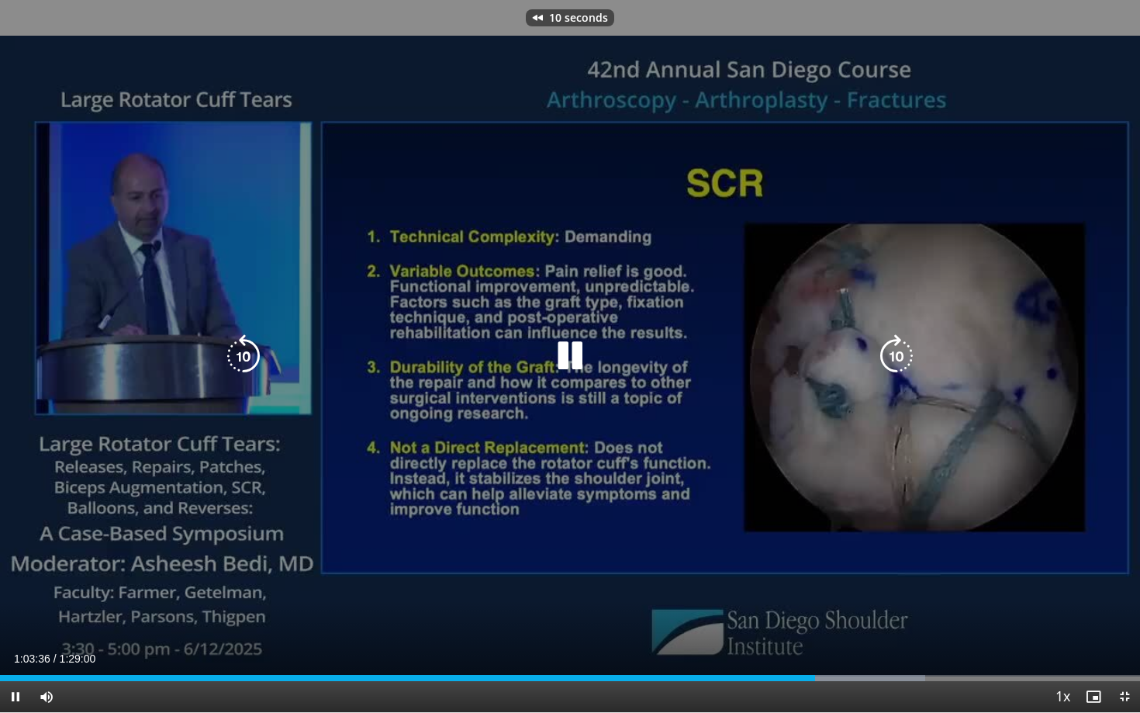
click at [251, 357] on icon "Video Player" at bounding box center [243, 355] width 43 height 43
click at [583, 357] on icon "Video Player" at bounding box center [569, 355] width 43 height 43
click at [566, 357] on icon "Video Player" at bounding box center [569, 355] width 43 height 43
click at [247, 358] on icon "Video Player" at bounding box center [243, 355] width 43 height 43
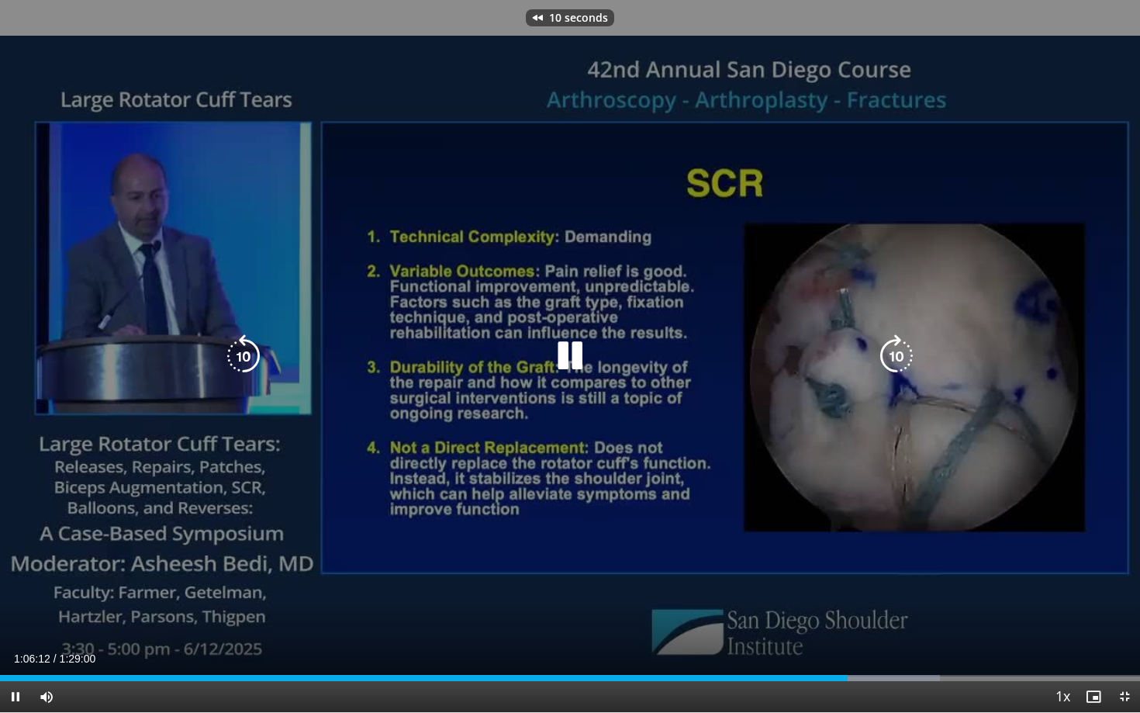
click at [247, 358] on icon "Video Player" at bounding box center [243, 355] width 43 height 43
click at [255, 354] on icon "Video Player" at bounding box center [243, 355] width 43 height 43
click at [250, 356] on icon "Video Player" at bounding box center [243, 355] width 43 height 43
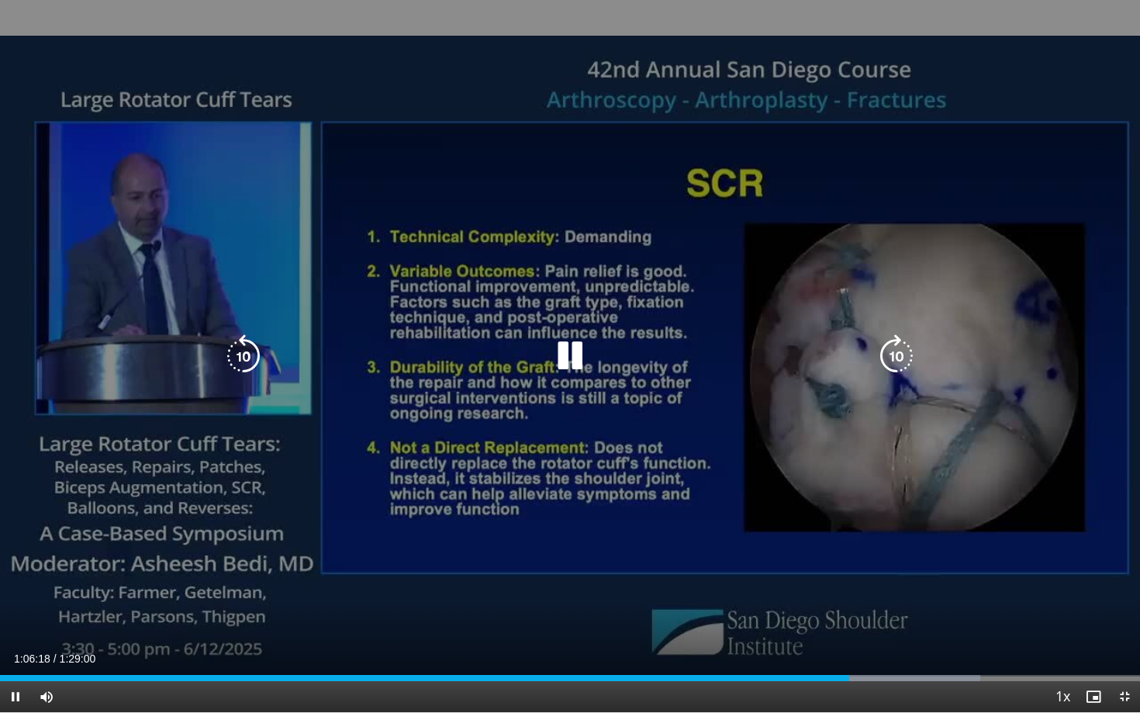
click at [250, 356] on icon "Video Player" at bounding box center [243, 355] width 43 height 43
click at [565, 345] on icon "Video Player" at bounding box center [569, 355] width 43 height 43
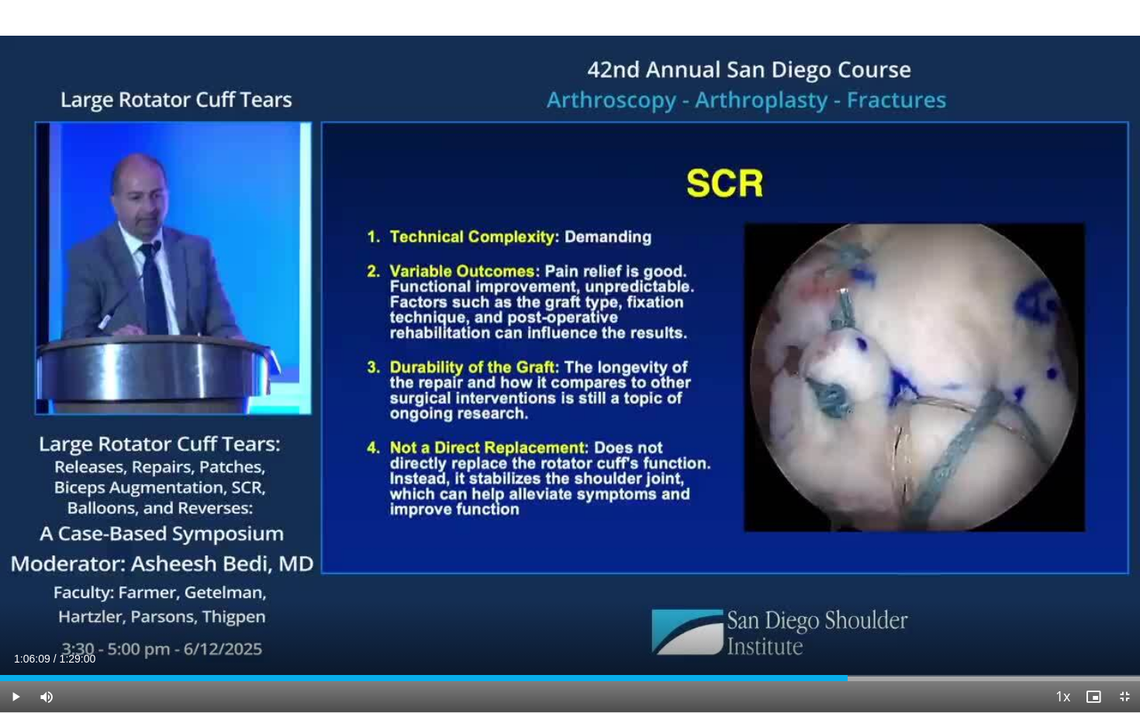
click at [15, 617] on span "Video Player" at bounding box center [15, 696] width 31 height 31
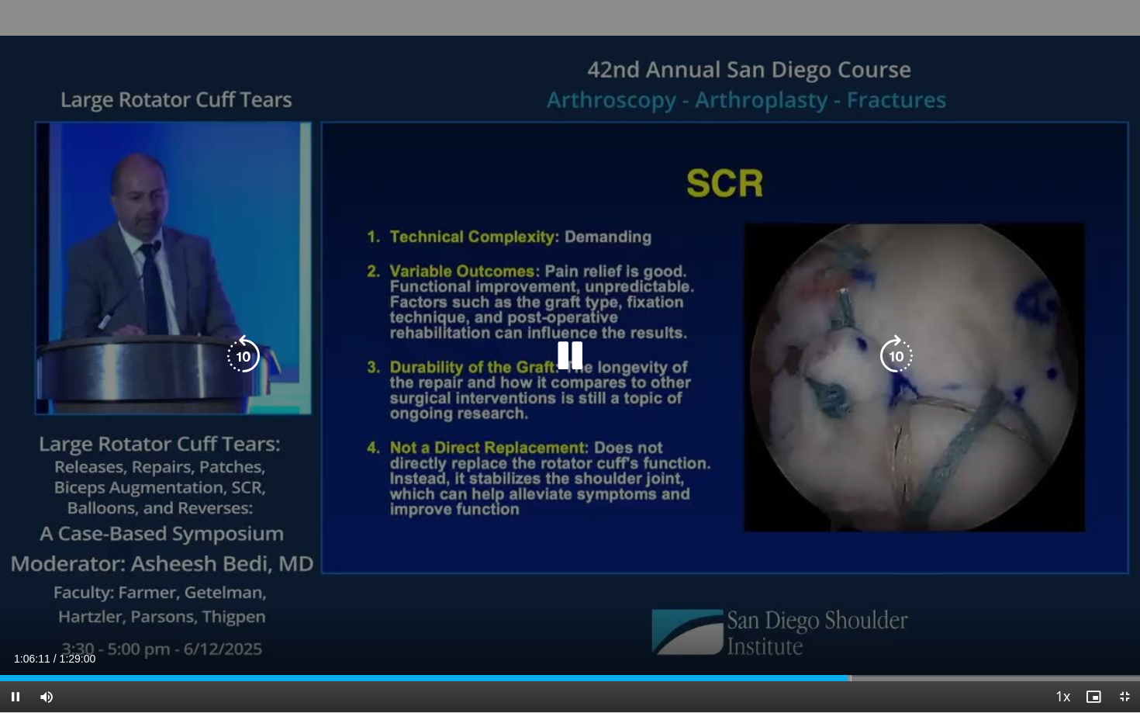
click at [251, 361] on icon "Video Player" at bounding box center [243, 355] width 43 height 43
click at [252, 344] on icon "Video Player" at bounding box center [243, 355] width 43 height 43
click at [240, 362] on icon "Video Player" at bounding box center [243, 355] width 43 height 43
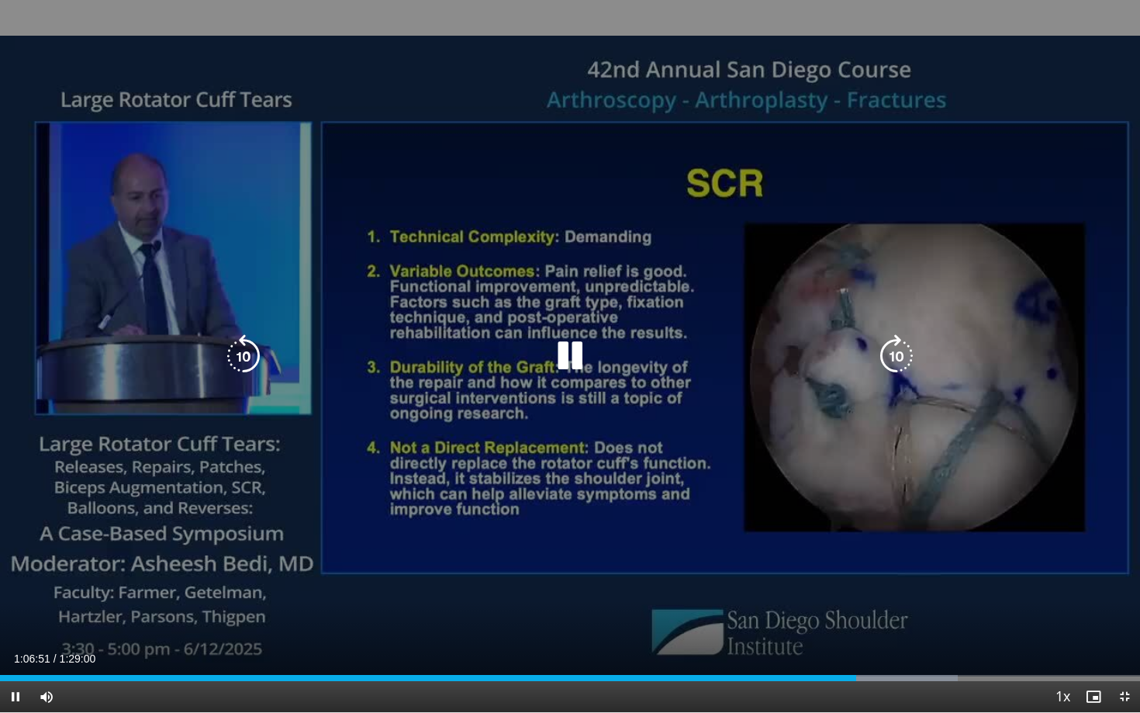
click at [241, 368] on icon "Video Player" at bounding box center [243, 355] width 43 height 43
click at [245, 351] on icon "Video Player" at bounding box center [243, 355] width 43 height 43
click at [392, 184] on div "20 seconds Tap to unmute" at bounding box center [570, 356] width 1140 height 712
click at [565, 351] on icon "Video Player" at bounding box center [569, 355] width 43 height 43
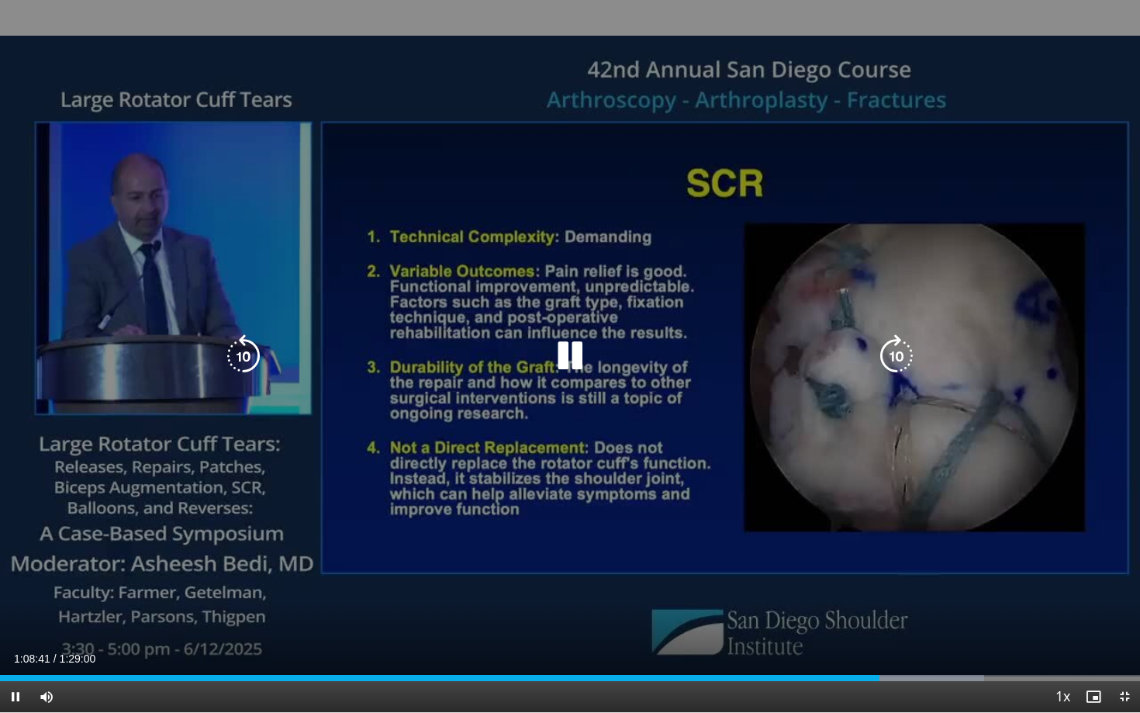
click at [251, 361] on icon "Video Player" at bounding box center [243, 355] width 43 height 43
click at [234, 365] on icon "Video Player" at bounding box center [243, 355] width 43 height 43
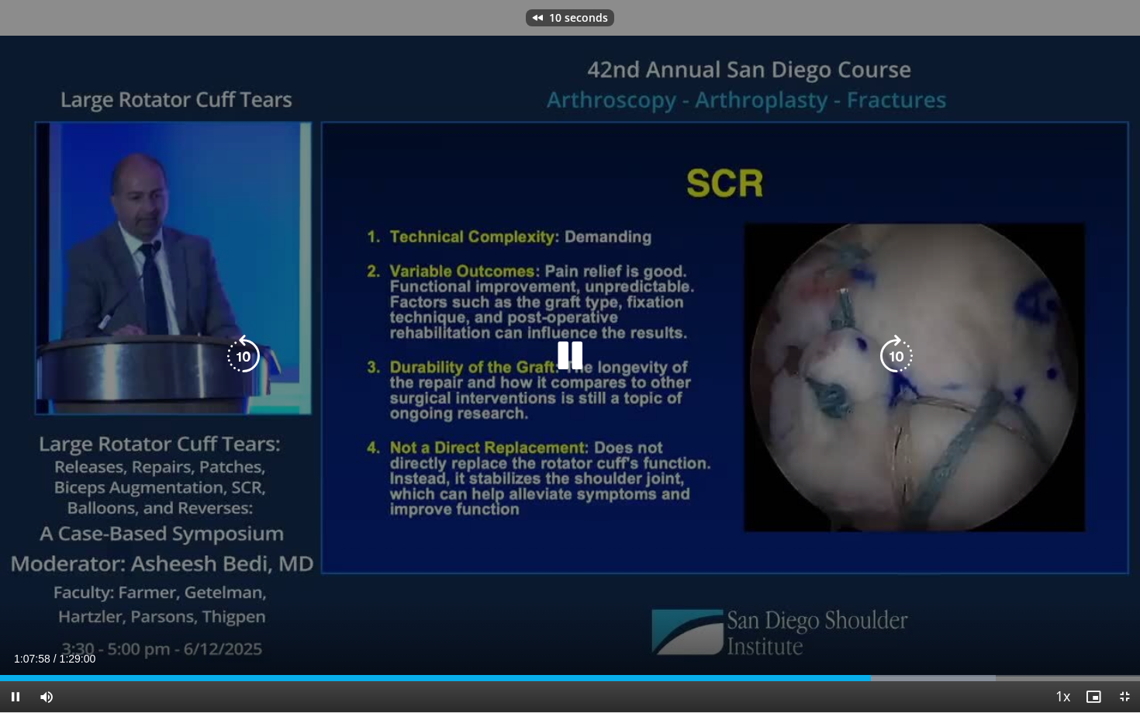
click at [565, 353] on icon "Video Player" at bounding box center [569, 355] width 43 height 43
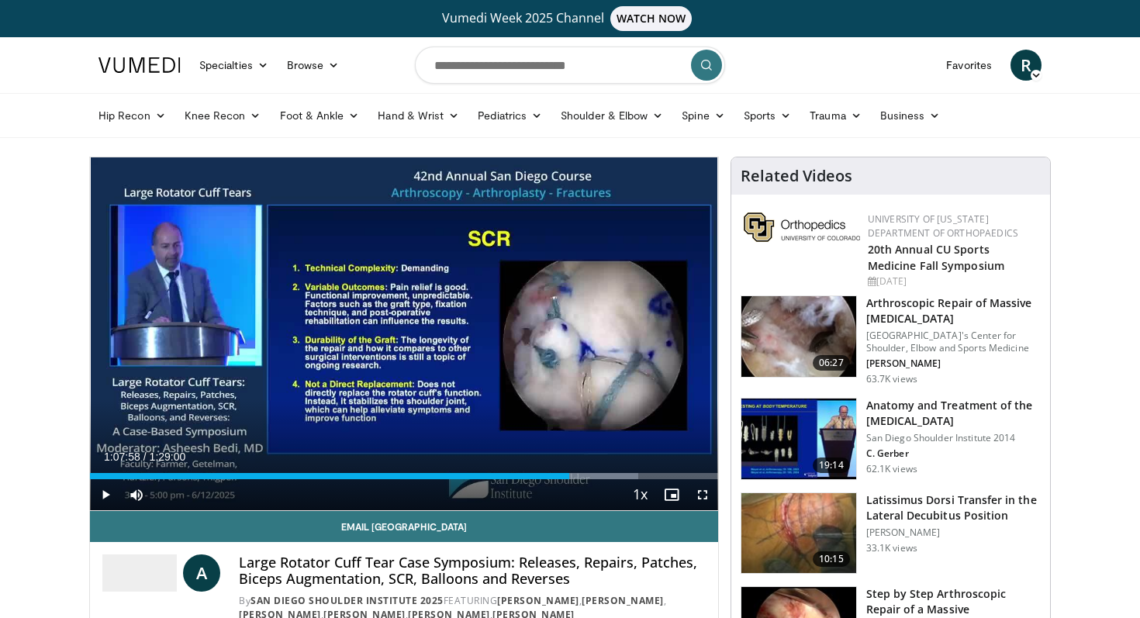
click at [105, 496] on span "Video Player" at bounding box center [105, 494] width 31 height 31
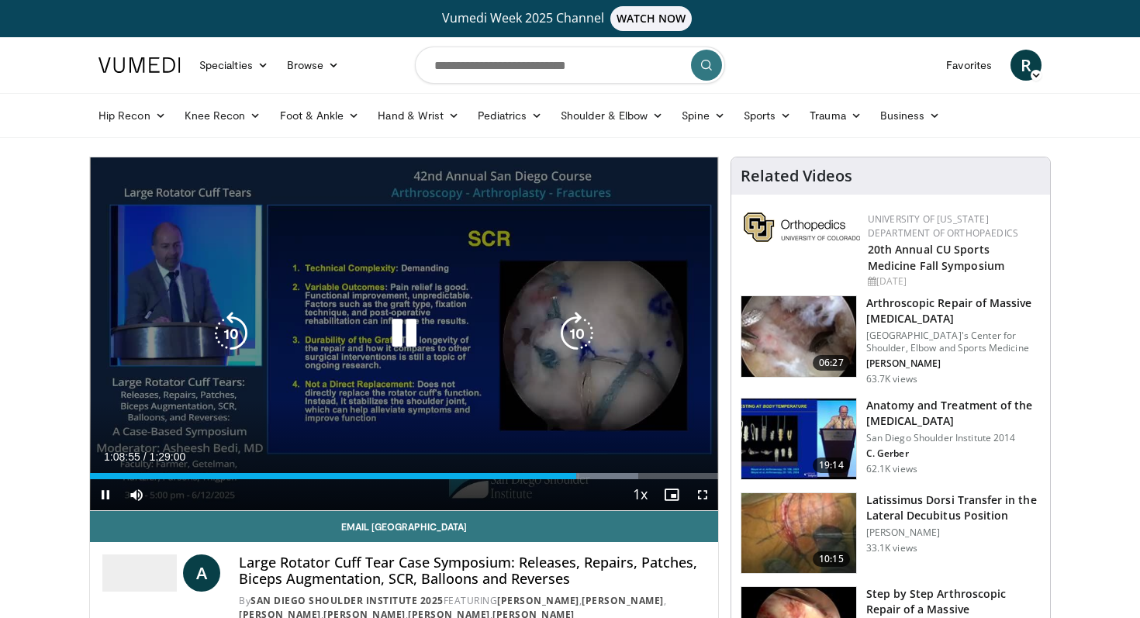
click at [417, 327] on icon "Video Player" at bounding box center [403, 333] width 43 height 43
click at [399, 327] on icon "Video Player" at bounding box center [403, 333] width 43 height 43
click at [413, 337] on icon "Video Player" at bounding box center [403, 333] width 43 height 43
click at [403, 338] on icon "Video Player" at bounding box center [403, 333] width 43 height 43
click at [503, 403] on div "10 seconds Tap to unmute" at bounding box center [404, 333] width 628 height 353
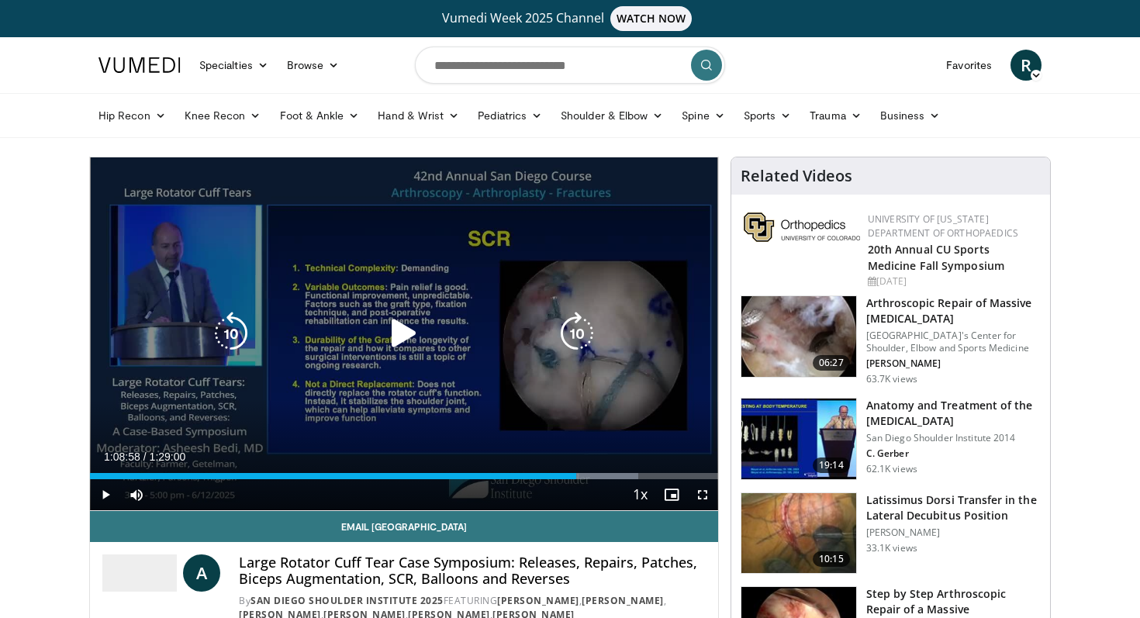
click at [405, 327] on icon "Video Player" at bounding box center [403, 333] width 43 height 43
click at [579, 340] on icon "Video Player" at bounding box center [576, 333] width 43 height 43
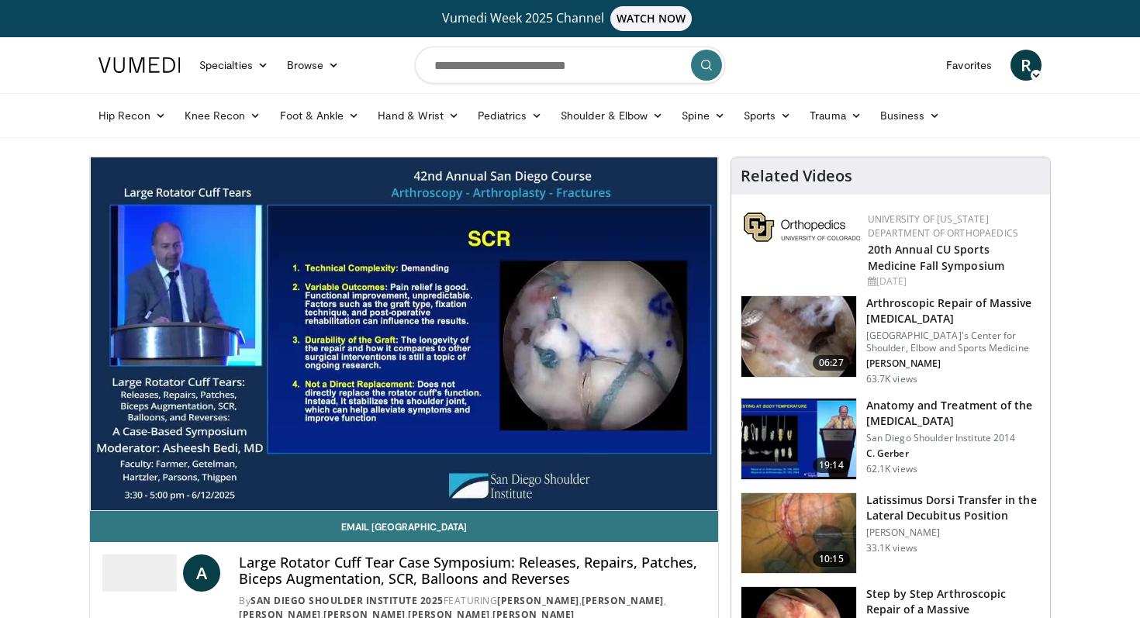
click at [574, 336] on div "10 seconds Tap to unmute" at bounding box center [404, 333] width 628 height 353
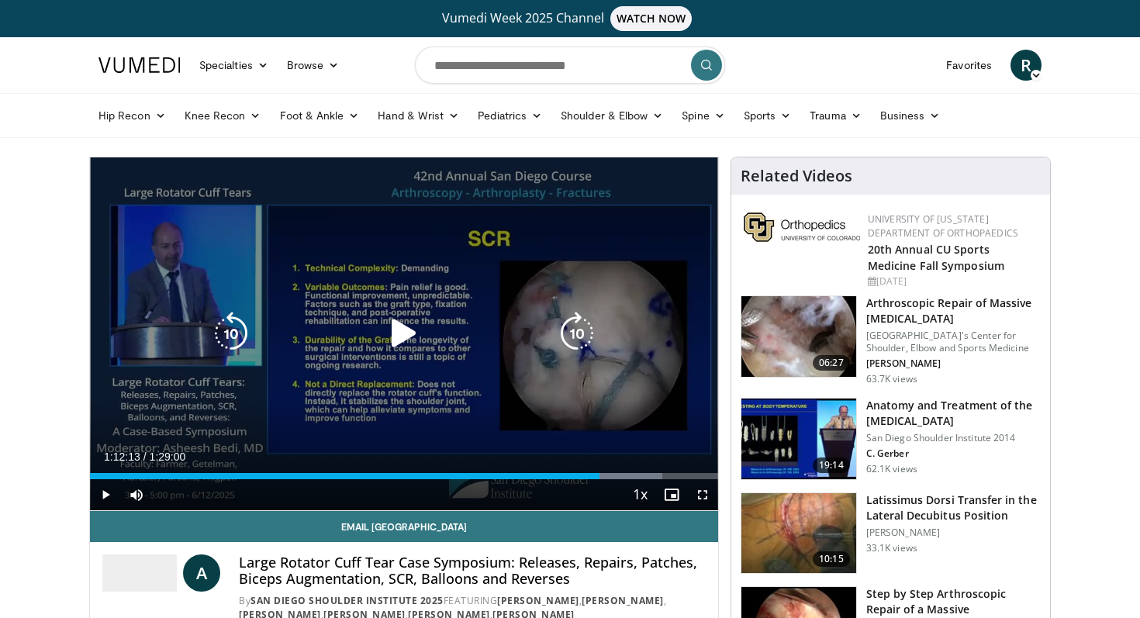
click at [573, 331] on icon "Video Player" at bounding box center [576, 333] width 43 height 43
click at [396, 329] on icon "Video Player" at bounding box center [403, 333] width 43 height 43
click at [576, 333] on icon "Video Player" at bounding box center [576, 333] width 43 height 43
click at [572, 321] on icon "Video Player" at bounding box center [576, 333] width 43 height 43
click at [566, 334] on icon "Video Player" at bounding box center [576, 333] width 43 height 43
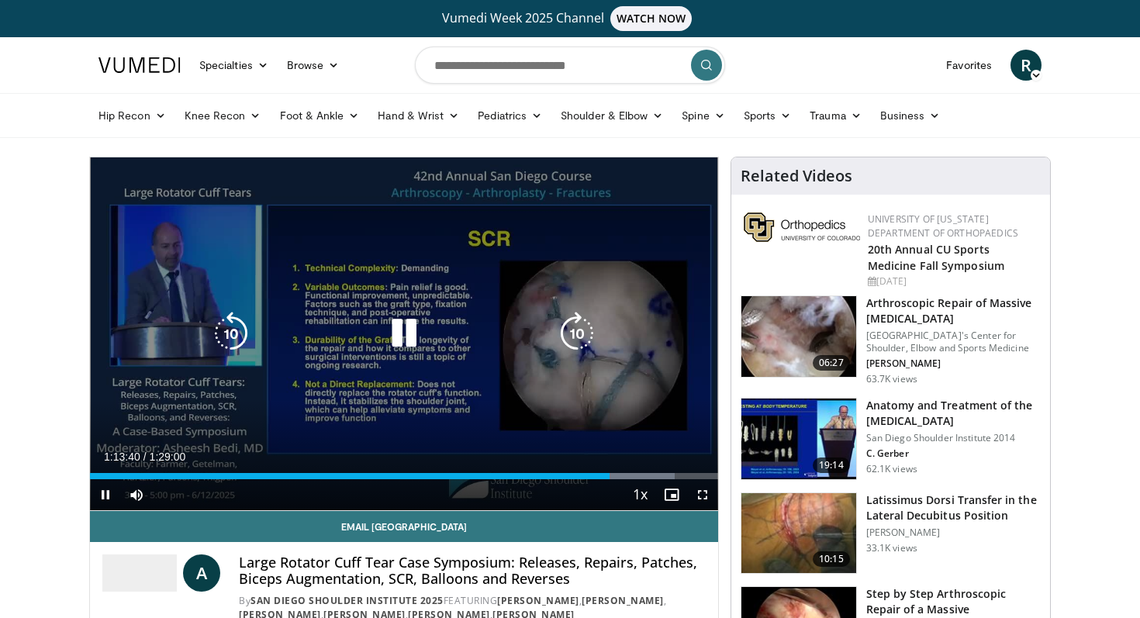
click at [581, 331] on icon "Video Player" at bounding box center [576, 333] width 43 height 43
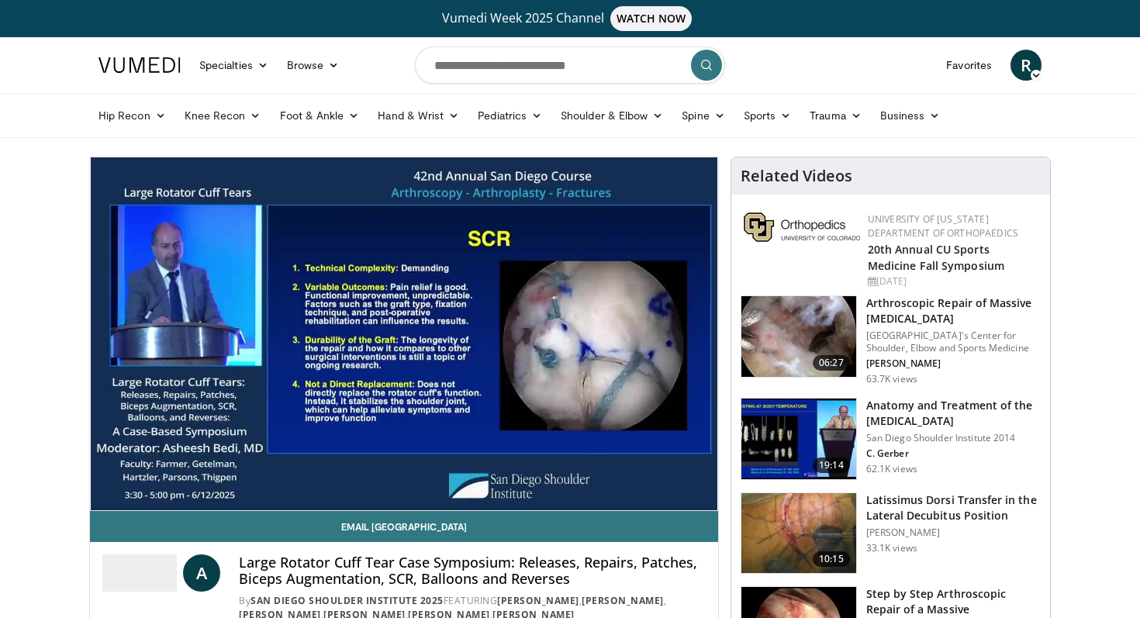
click at [579, 332] on div "10 seconds Tap to unmute" at bounding box center [404, 333] width 628 height 353
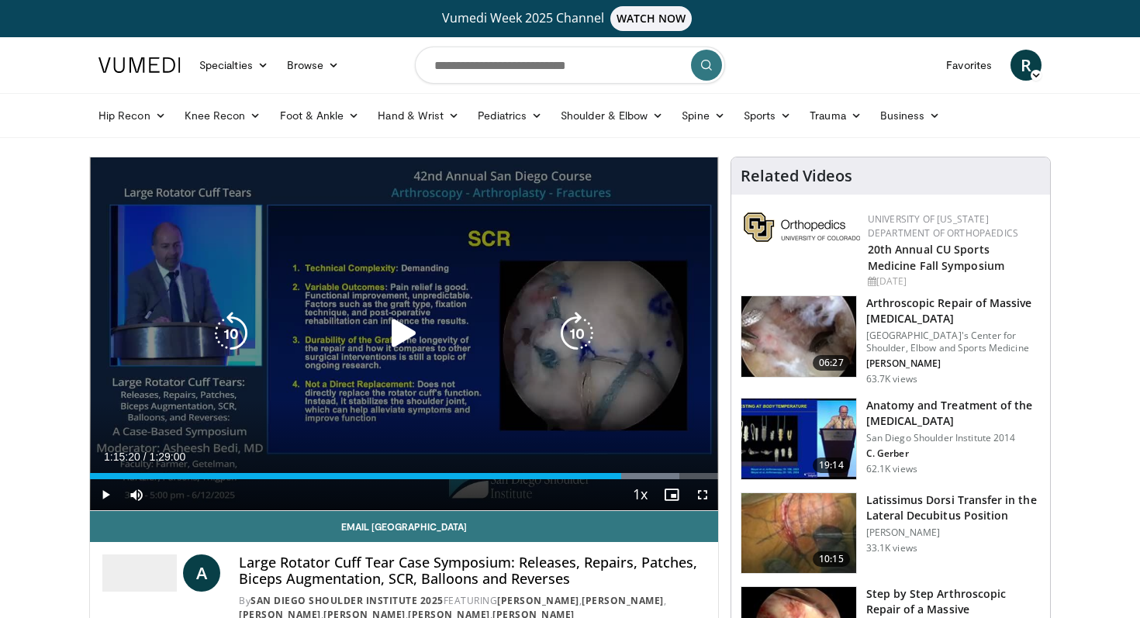
click at [403, 336] on icon "Video Player" at bounding box center [403, 333] width 43 height 43
click at [576, 335] on icon "Video Player" at bounding box center [576, 333] width 43 height 43
click at [409, 330] on icon "Video Player" at bounding box center [403, 333] width 43 height 43
click at [411, 341] on icon "Video Player" at bounding box center [403, 333] width 43 height 43
click at [648, 250] on div "10 seconds Tap to unmute" at bounding box center [404, 333] width 628 height 353
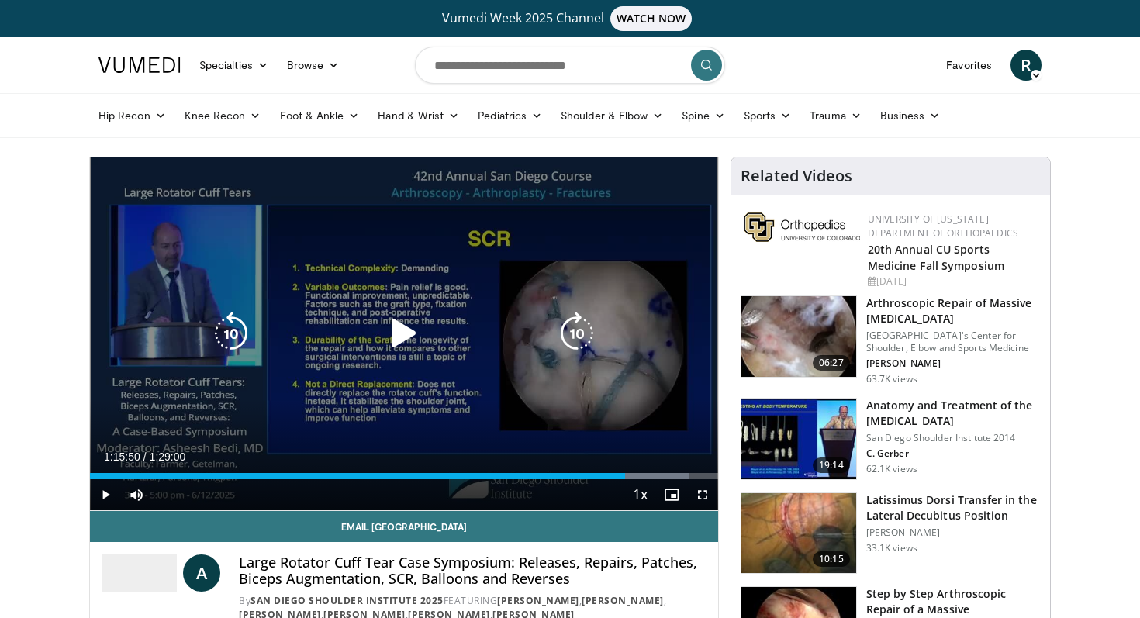
click at [403, 334] on icon "Video Player" at bounding box center [403, 333] width 43 height 43
click at [569, 334] on icon "Video Player" at bounding box center [576, 333] width 43 height 43
click at [572, 327] on icon "Video Player" at bounding box center [576, 333] width 43 height 43
click at [576, 324] on icon "Video Player" at bounding box center [576, 333] width 43 height 43
click at [575, 337] on div "20 seconds Tap to unmute" at bounding box center [404, 333] width 628 height 353
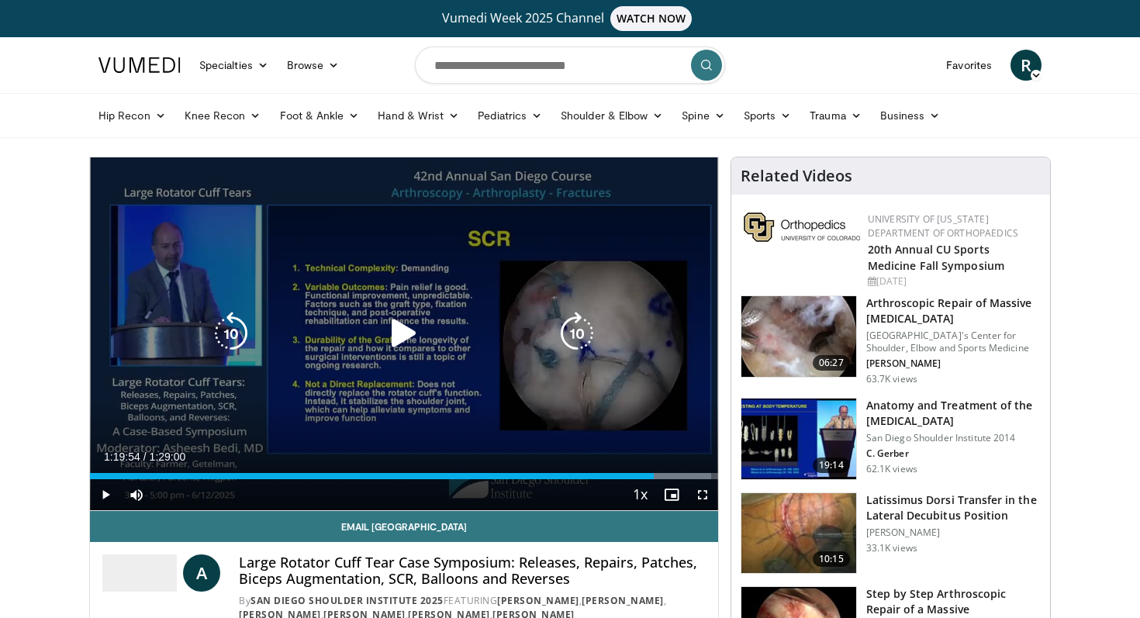
click at [409, 327] on icon "Video Player" at bounding box center [403, 333] width 43 height 43
click at [577, 334] on icon "Video Player" at bounding box center [576, 333] width 43 height 43
click at [233, 330] on icon "Video Player" at bounding box center [230, 333] width 43 height 43
click at [568, 329] on icon "Video Player" at bounding box center [576, 333] width 43 height 43
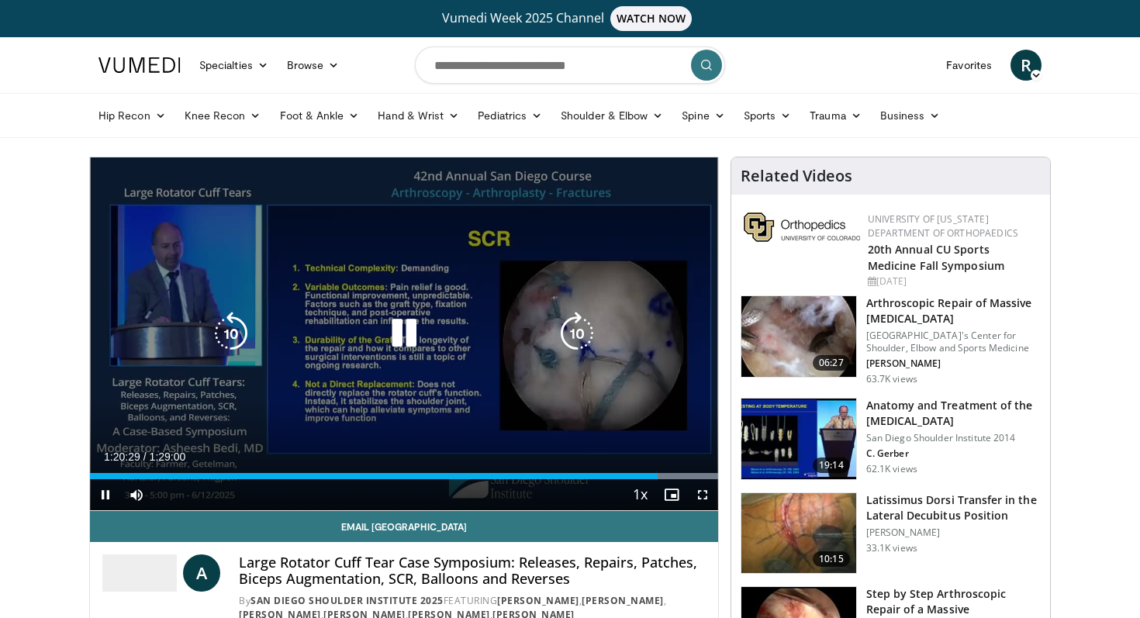
click at [568, 329] on icon "Video Player" at bounding box center [576, 333] width 43 height 43
click at [571, 330] on icon "Video Player" at bounding box center [576, 333] width 43 height 43
click at [576, 327] on icon "Video Player" at bounding box center [576, 333] width 43 height 43
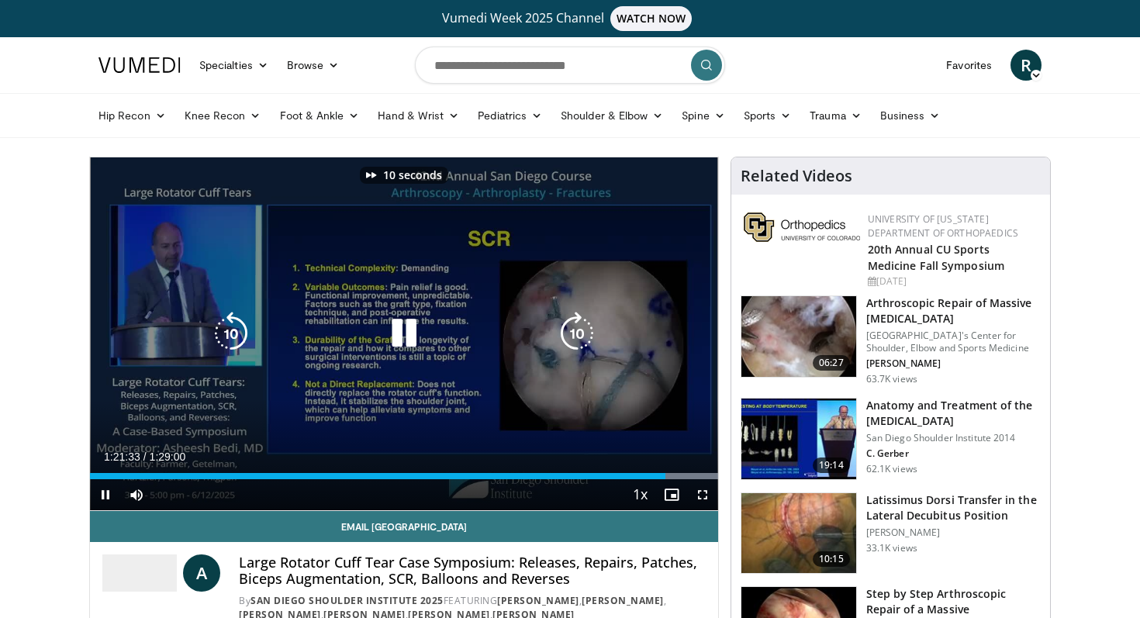
click at [566, 338] on icon "Video Player" at bounding box center [576, 333] width 43 height 43
click at [636, 275] on div "10 seconds Tap to unmute" at bounding box center [404, 333] width 628 height 353
click at [415, 326] on icon "Video Player" at bounding box center [403, 333] width 43 height 43
click at [408, 324] on icon "Video Player" at bounding box center [403, 333] width 43 height 43
click at [396, 330] on icon "Video Player" at bounding box center [403, 333] width 43 height 43
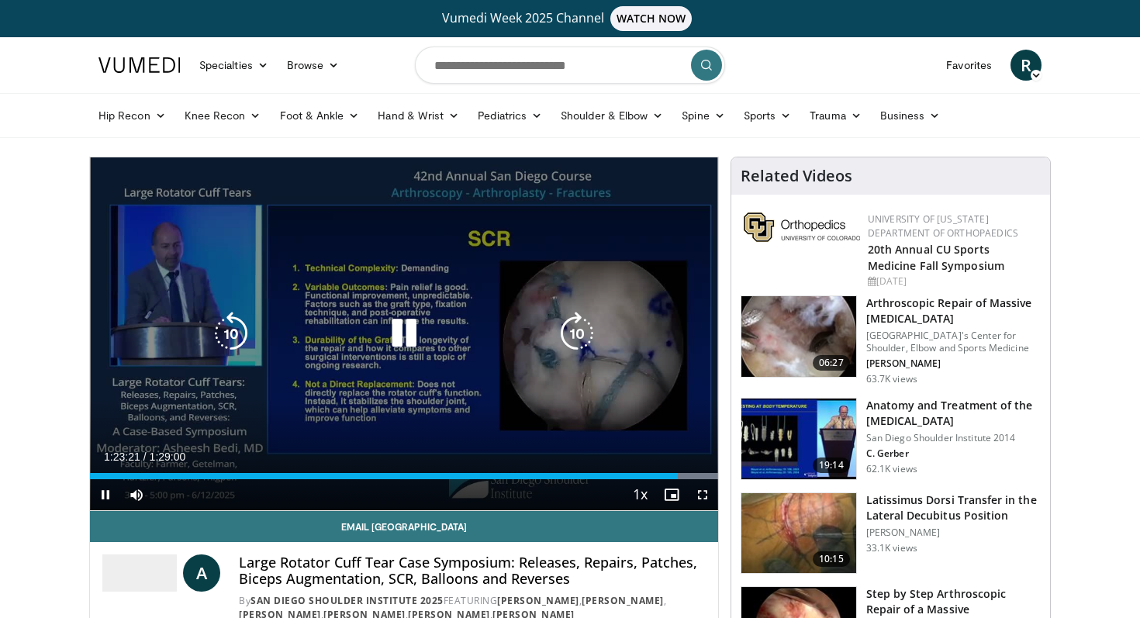
click at [409, 330] on icon "Video Player" at bounding box center [403, 333] width 43 height 43
click at [393, 333] on icon "Video Player" at bounding box center [403, 333] width 43 height 43
click at [406, 329] on icon "Video Player" at bounding box center [403, 333] width 43 height 43
click at [401, 325] on icon "Video Player" at bounding box center [403, 333] width 43 height 43
click at [600, 240] on div "10 seconds Tap to unmute" at bounding box center [404, 333] width 628 height 353
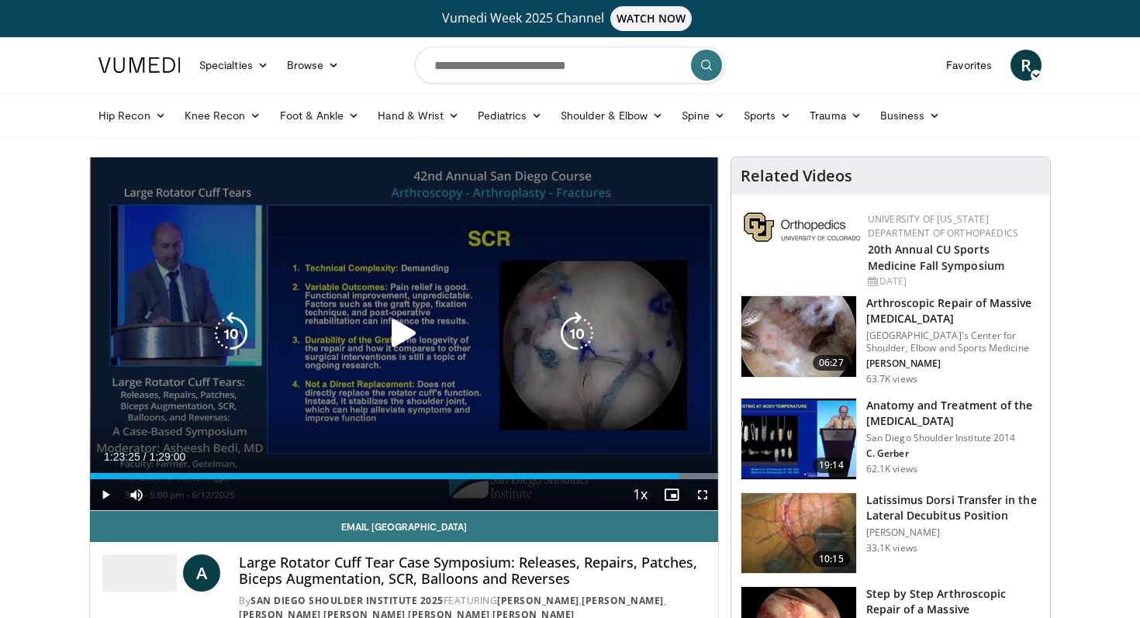
click at [395, 337] on icon "Video Player" at bounding box center [403, 333] width 43 height 43
click at [579, 325] on icon "Video Player" at bounding box center [576, 333] width 43 height 43
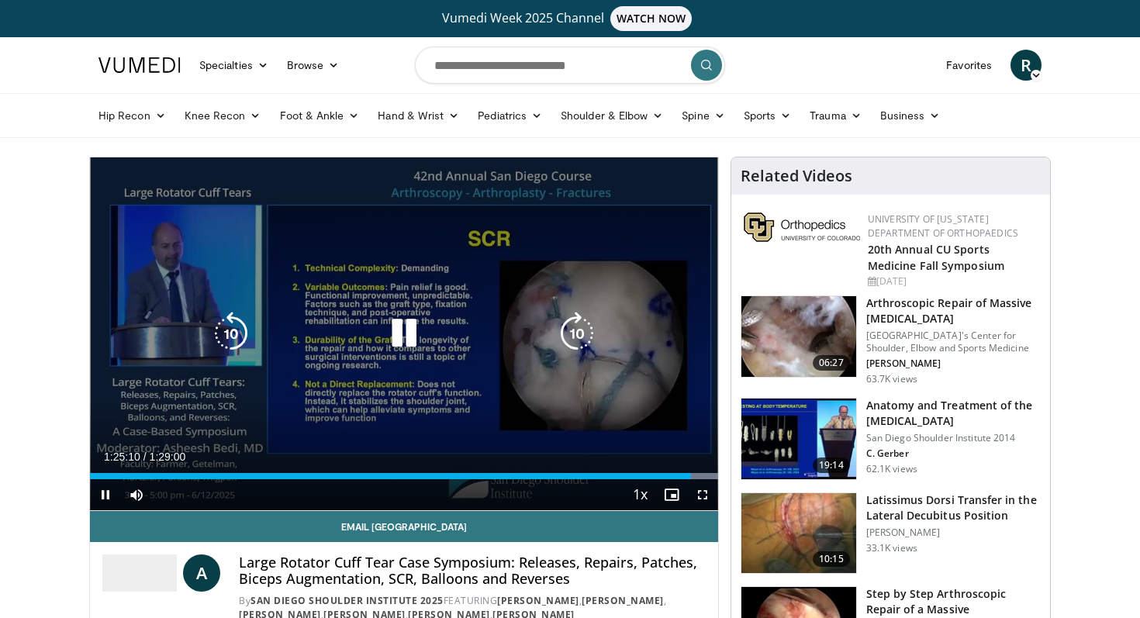
click at [577, 326] on icon "Video Player" at bounding box center [576, 333] width 43 height 43
click at [570, 329] on icon "Video Player" at bounding box center [576, 333] width 43 height 43
click at [580, 328] on icon "Video Player" at bounding box center [576, 333] width 43 height 43
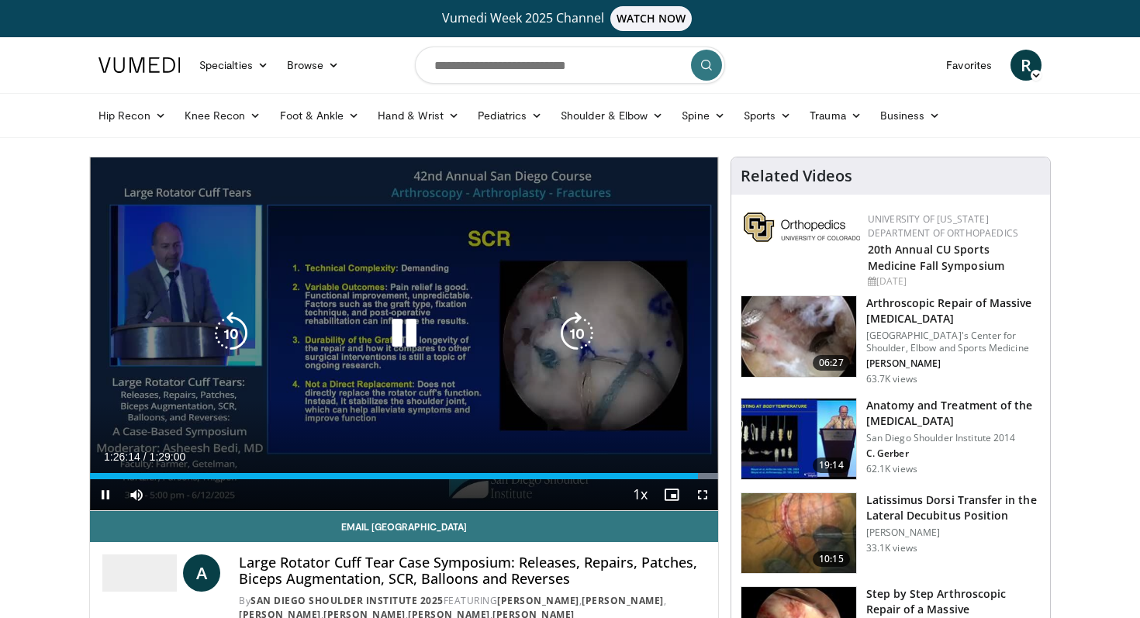
click at [580, 328] on icon "Video Player" at bounding box center [576, 333] width 43 height 43
click at [580, 328] on div "20 seconds Tap to unmute" at bounding box center [404, 333] width 628 height 353
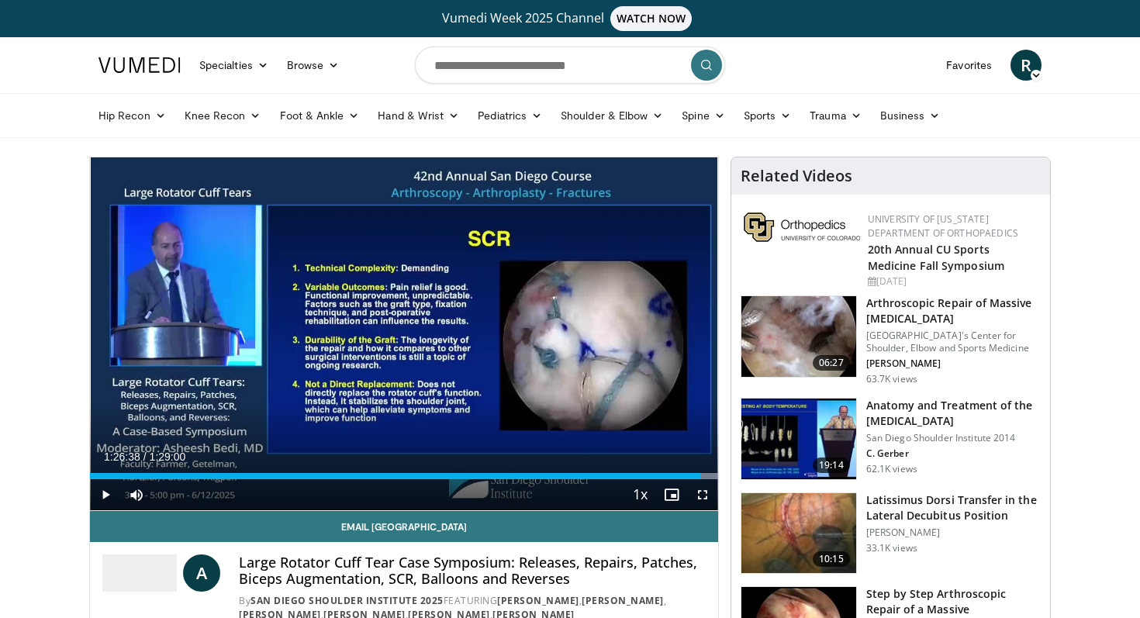
click at [580, 328] on div "20 seconds Tap to unmute" at bounding box center [404, 333] width 628 height 353
click at [699, 493] on span "Video Player" at bounding box center [702, 494] width 31 height 31
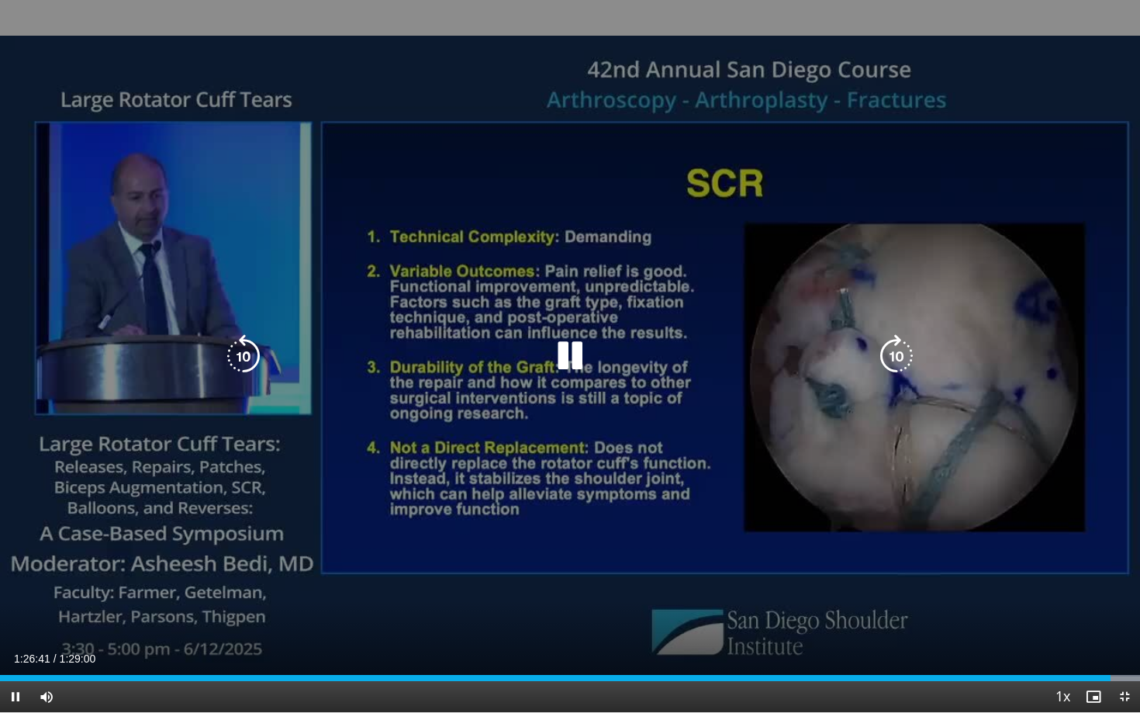
click at [575, 352] on icon "Video Player" at bounding box center [569, 355] width 43 height 43
